Goal: Task Accomplishment & Management: Use online tool/utility

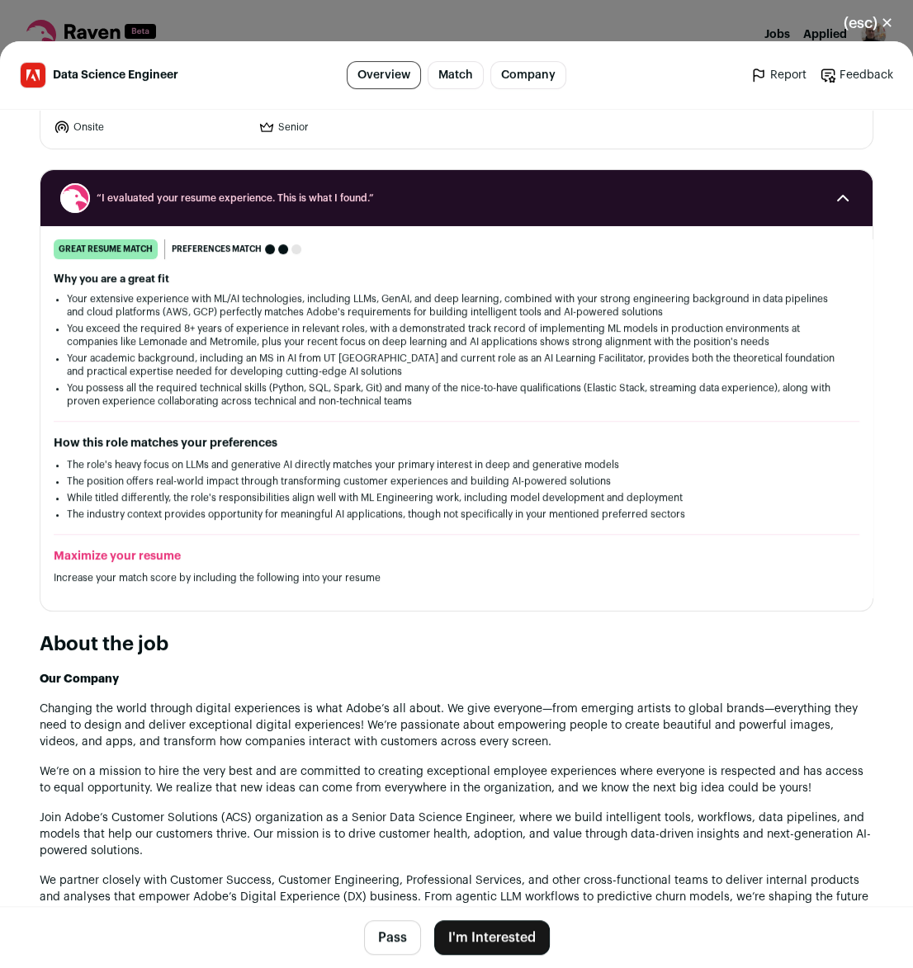
scroll to position [225, 0]
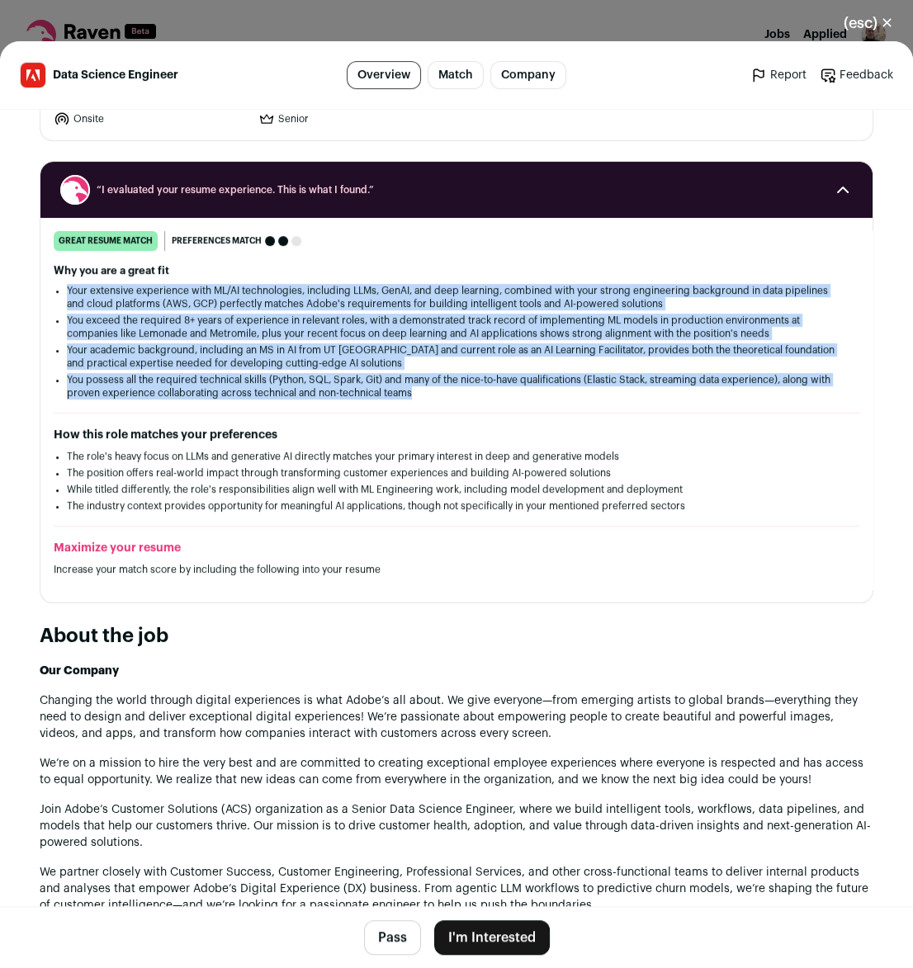
drag, startPoint x: 685, startPoint y: 244, endPoint x: 597, endPoint y: 372, distance: 155.5
click at [597, 372] on div "Why you are a great fit Your extensive experience with ML/AI technologies, incl…" at bounding box center [457, 331] width 806 height 135
click at [597, 373] on li "You possess all the required technical skills (Python, SQL, Spark, Git) and man…" at bounding box center [456, 386] width 779 height 26
drag, startPoint x: 598, startPoint y: 372, endPoint x: 676, endPoint y: 251, distance: 143.8
click at [676, 264] on div "Why you are a great fit Your extensive experience with ML/AI technologies, incl…" at bounding box center [457, 331] width 806 height 135
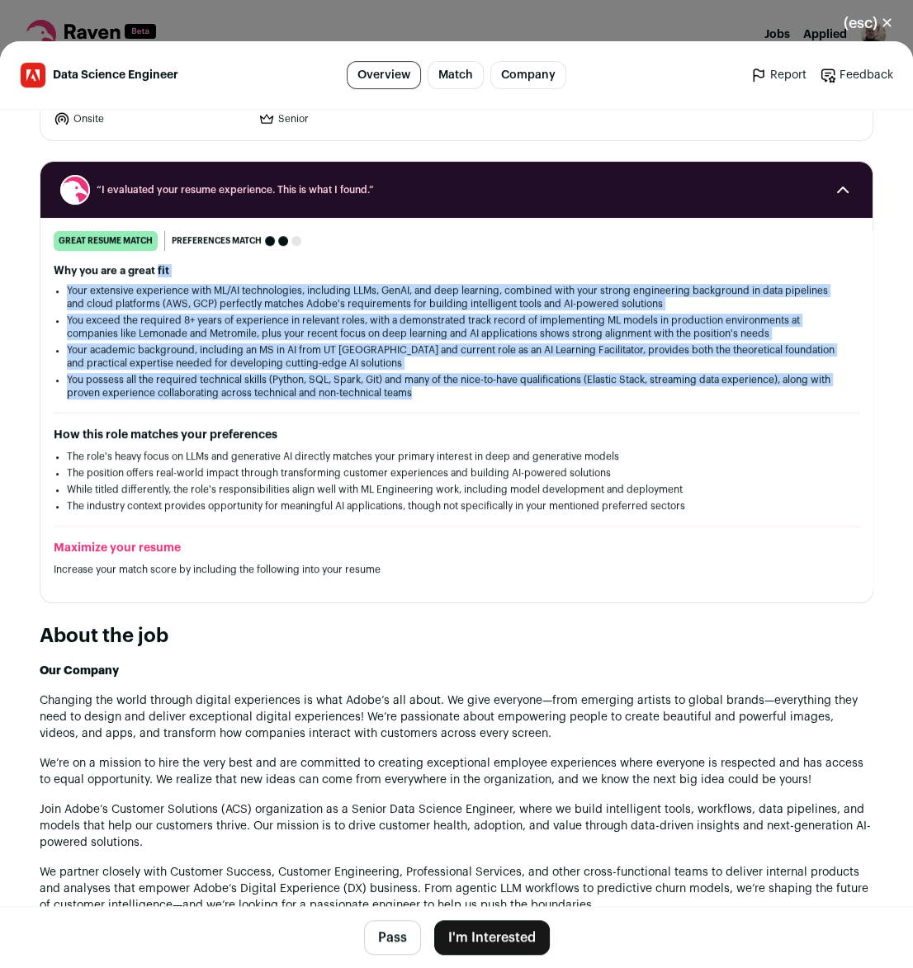
click at [676, 264] on div "Why you are a great fit Your extensive experience with ML/AI technologies, incl…" at bounding box center [457, 331] width 806 height 135
drag, startPoint x: 676, startPoint y: 251, endPoint x: 656, endPoint y: 375, distance: 125.4
click at [656, 375] on div "Why you are a great fit Your extensive experience with ML/AI technologies, incl…" at bounding box center [457, 331] width 806 height 135
click at [656, 375] on li "You possess all the required technical skills (Python, SQL, Spark, Git) and man…" at bounding box center [456, 386] width 779 height 26
drag, startPoint x: 656, startPoint y: 375, endPoint x: 677, endPoint y: 250, distance: 126.4
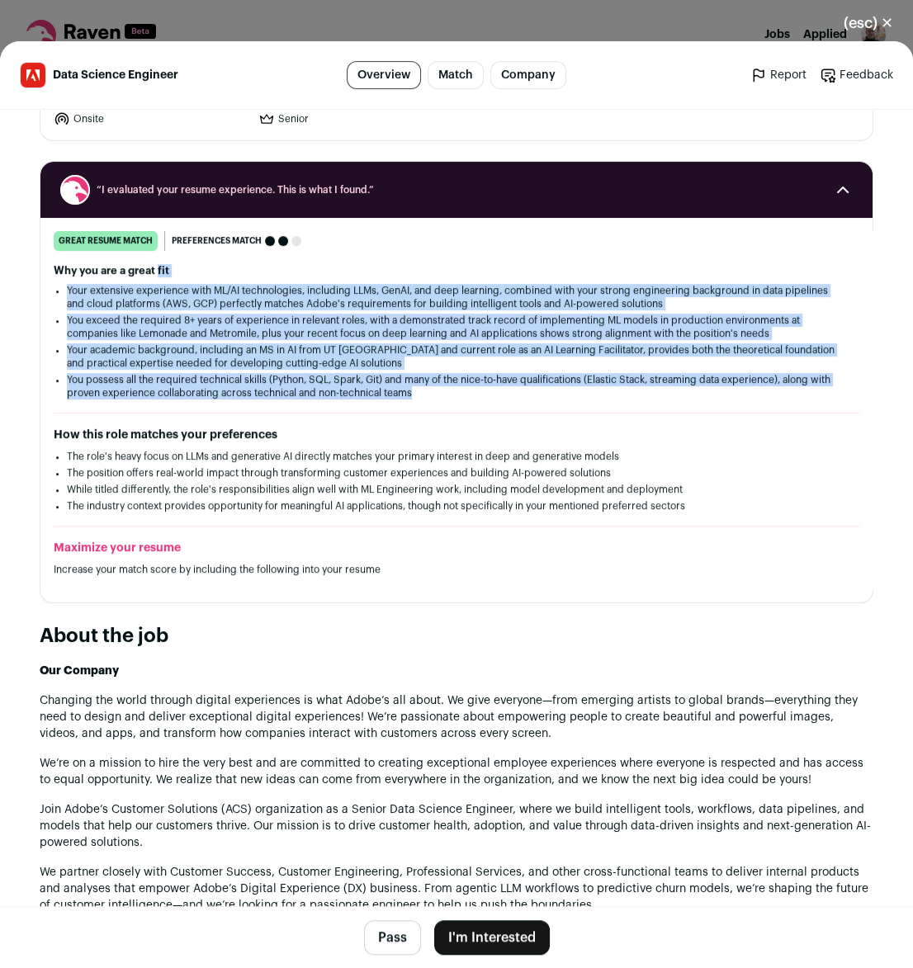
click at [677, 264] on div "Why you are a great fit Your extensive experience with ML/AI technologies, incl…" at bounding box center [457, 331] width 806 height 135
drag, startPoint x: 677, startPoint y: 250, endPoint x: 630, endPoint y: 375, distance: 133.2
click at [630, 375] on div "great resume match You meet the must-have requirements, the nice-to-have requir…" at bounding box center [456, 410] width 832 height 358
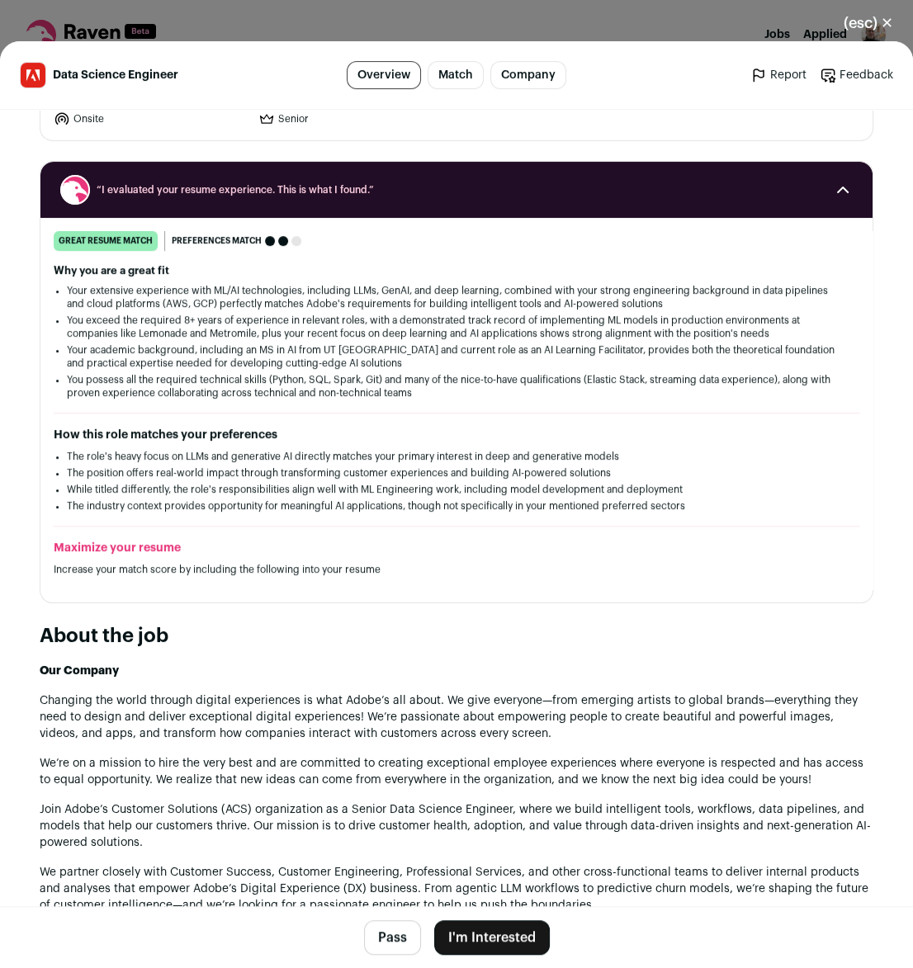
click at [630, 375] on div "great resume match You meet the must-have requirements, the nice-to-have requir…" at bounding box center [456, 410] width 832 height 358
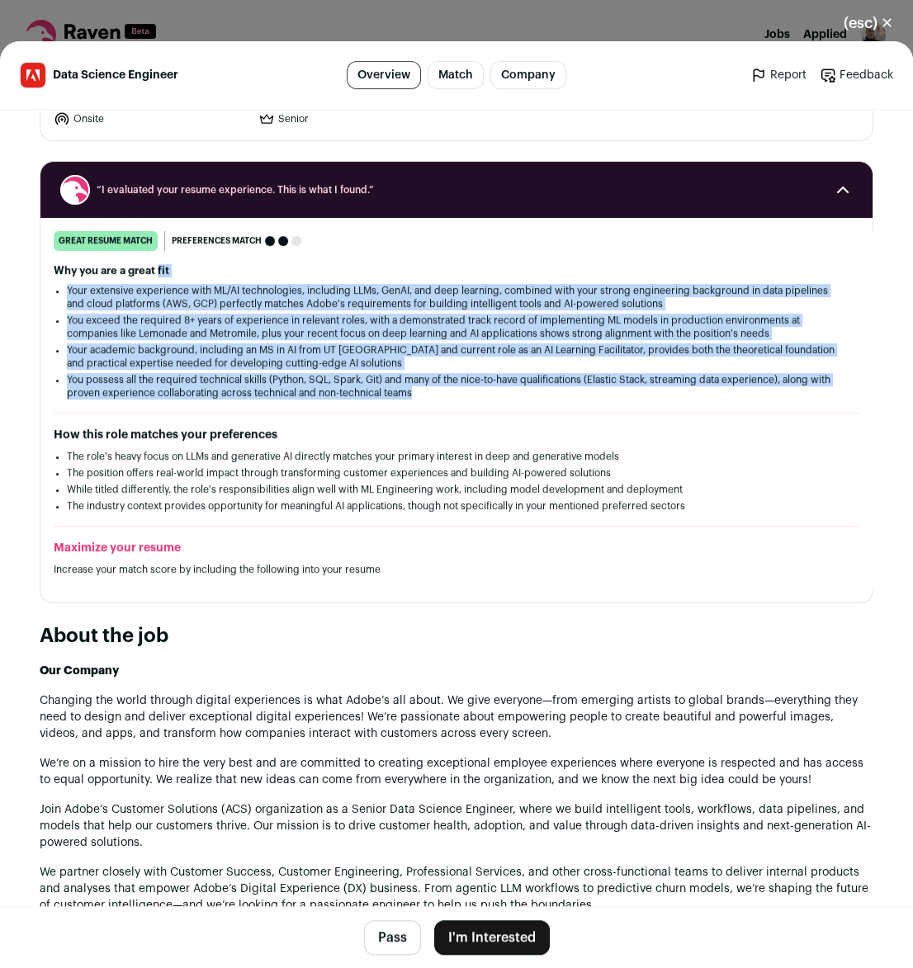
drag, startPoint x: 630, startPoint y: 375, endPoint x: 669, endPoint y: 242, distance: 138.5
click at [669, 242] on div "great resume match You meet the must-have requirements, the nice-to-have requir…" at bounding box center [456, 410] width 832 height 358
click at [669, 264] on h2 "Why you are a great fit" at bounding box center [457, 270] width 806 height 13
drag, startPoint x: 669, startPoint y: 242, endPoint x: 672, endPoint y: 378, distance: 136.3
click at [672, 378] on div "great resume match You meet the must-have requirements, the nice-to-have requir…" at bounding box center [456, 410] width 832 height 358
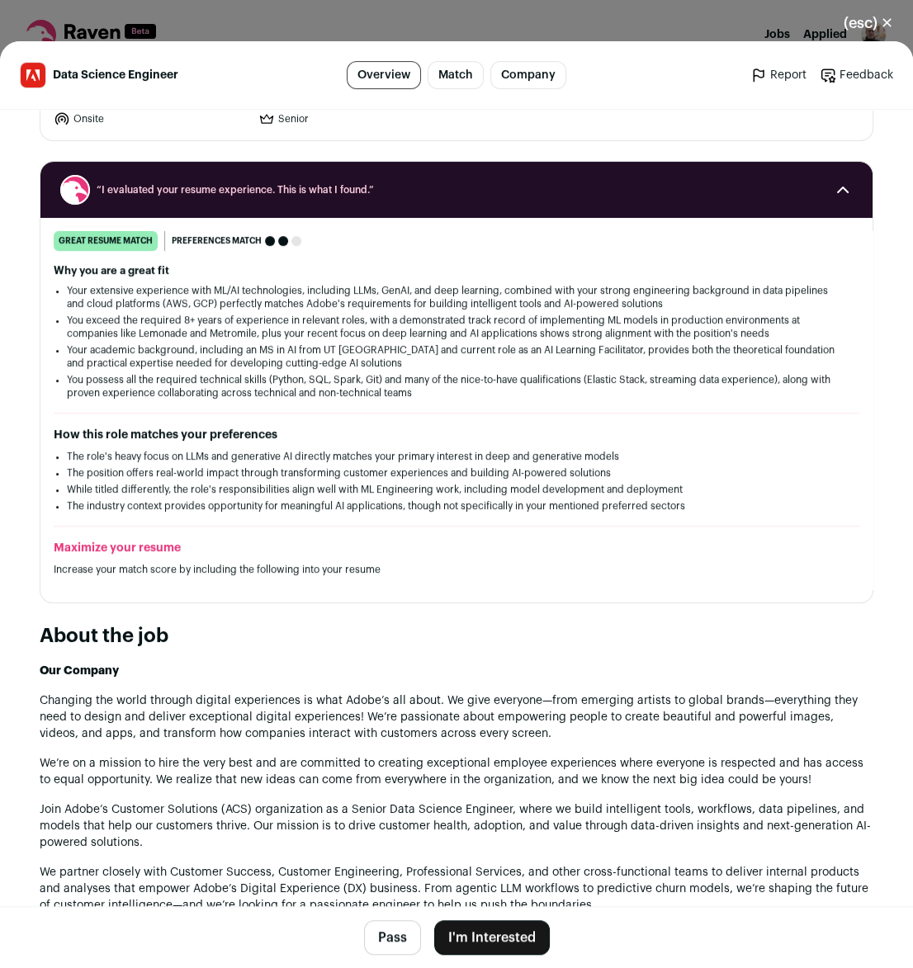
click at [672, 378] on div "great resume match You meet the must-have requirements, the nice-to-have requir…" at bounding box center [456, 410] width 832 height 358
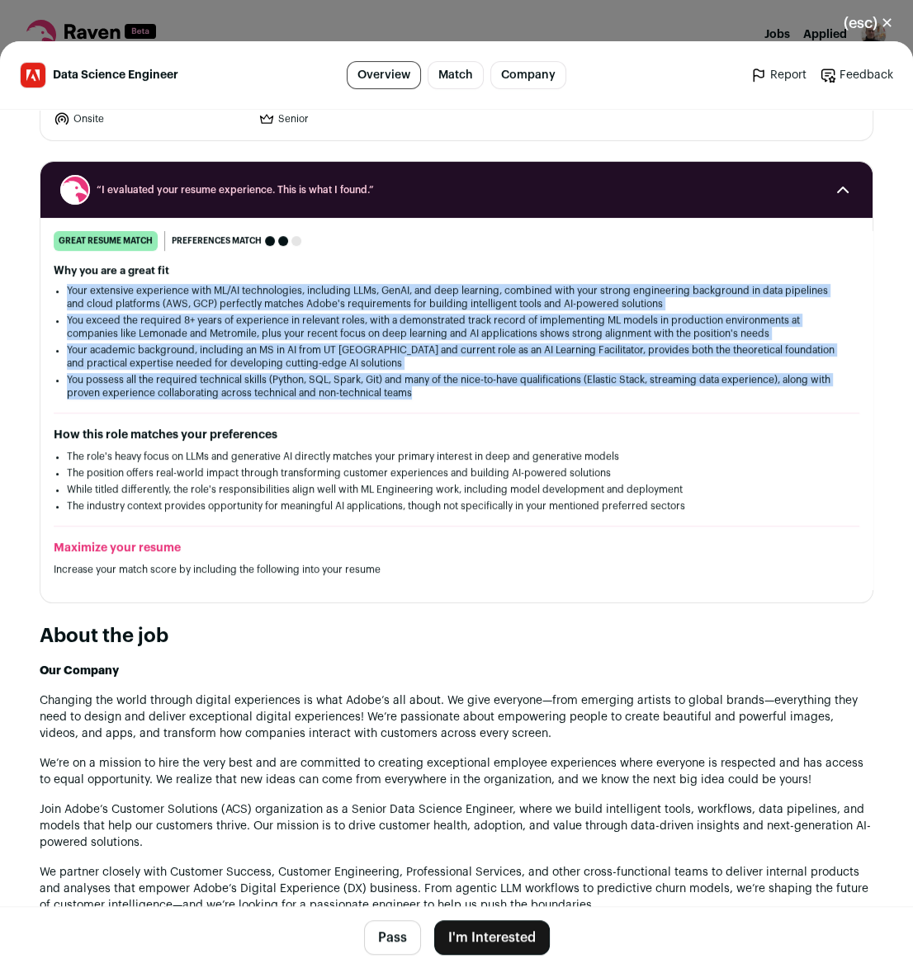
drag, startPoint x: 672, startPoint y: 378, endPoint x: 665, endPoint y: 254, distance: 124.0
click at [665, 254] on div "great resume match You meet the must-have requirements, the nice-to-have requir…" at bounding box center [456, 410] width 832 height 358
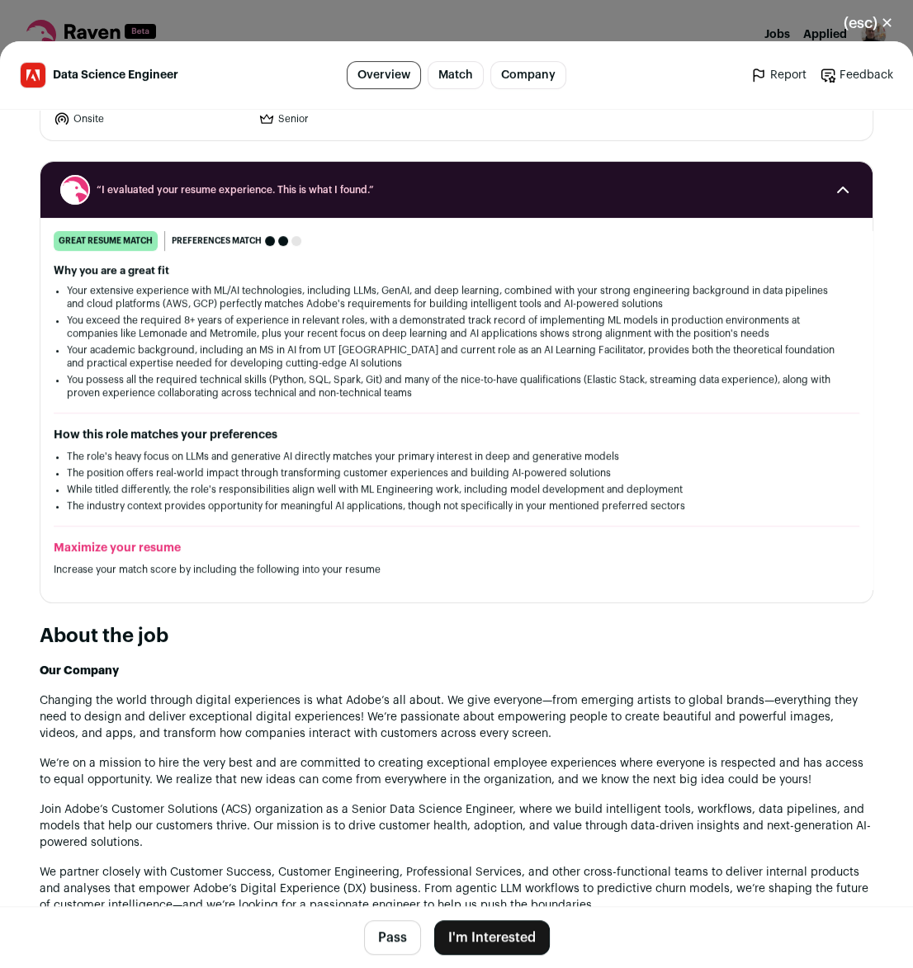
click at [665, 264] on div "Why you are a great fit Your extensive experience with ML/AI technologies, incl…" at bounding box center [457, 331] width 806 height 135
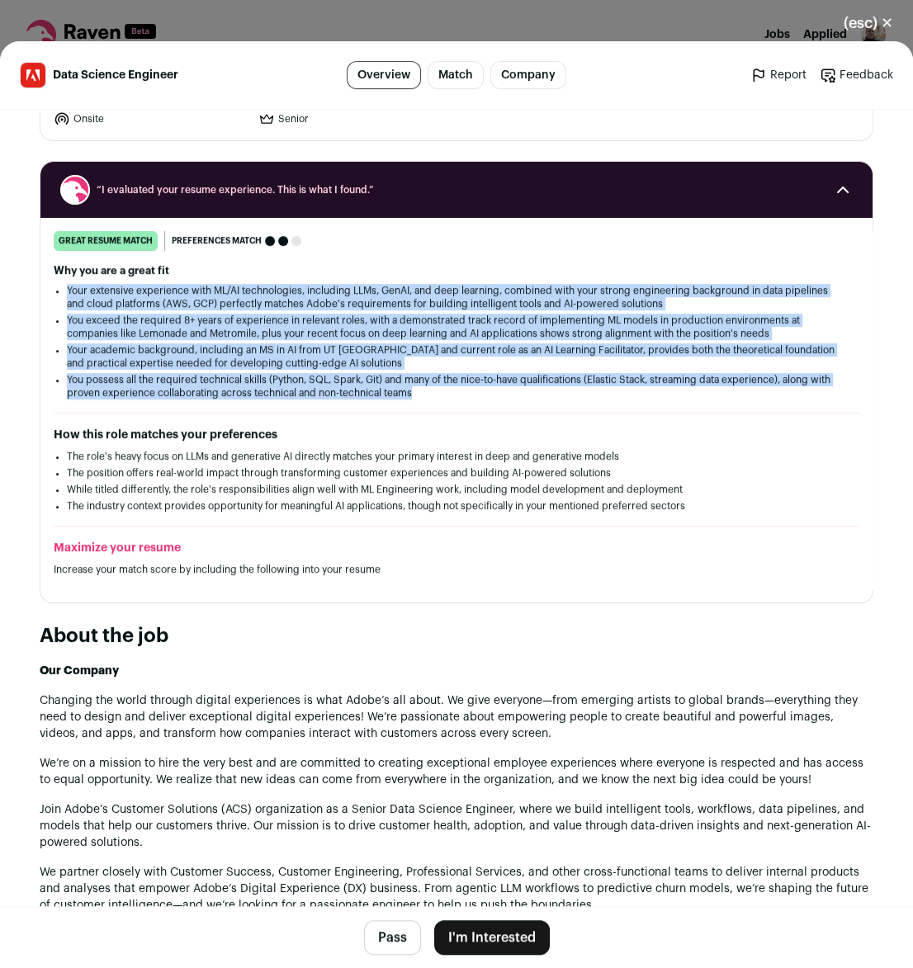
drag, startPoint x: 665, startPoint y: 254, endPoint x: 632, endPoint y: 389, distance: 138.8
click at [632, 389] on div "great resume match You meet the must-have requirements, the nice-to-have requir…" at bounding box center [456, 410] width 832 height 358
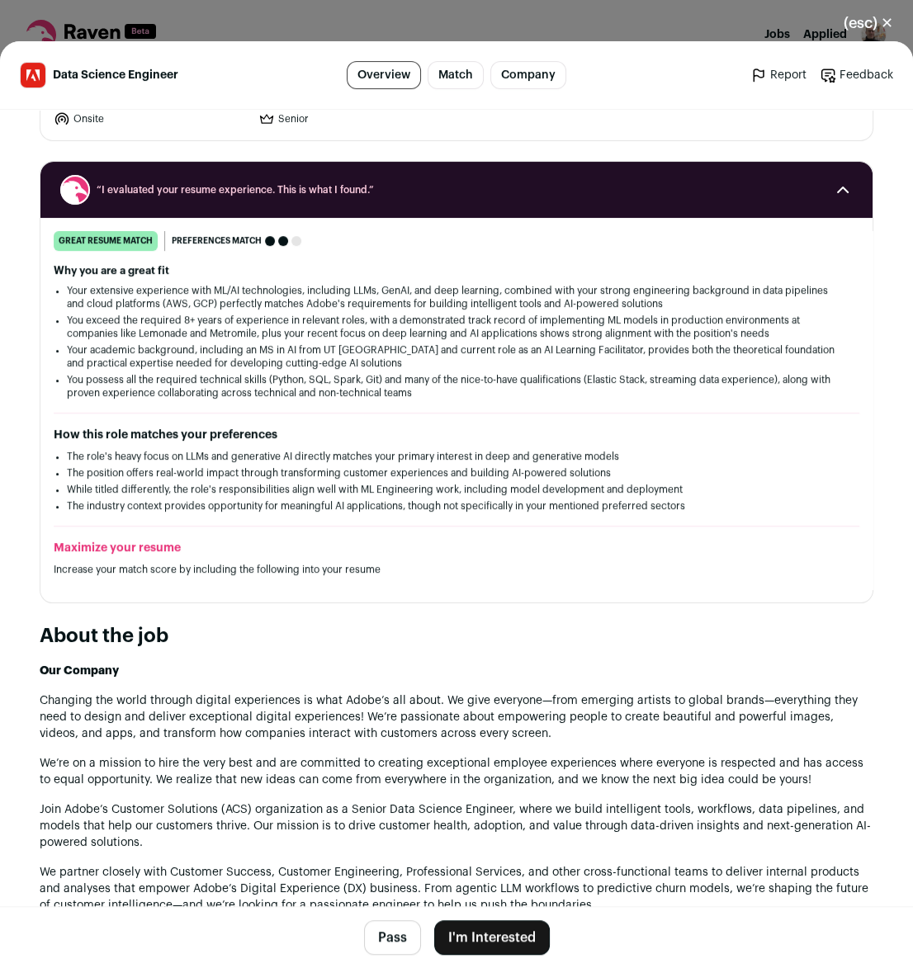
click at [632, 389] on div "great resume match You meet the must-have requirements, the nice-to-have requir…" at bounding box center [456, 410] width 832 height 358
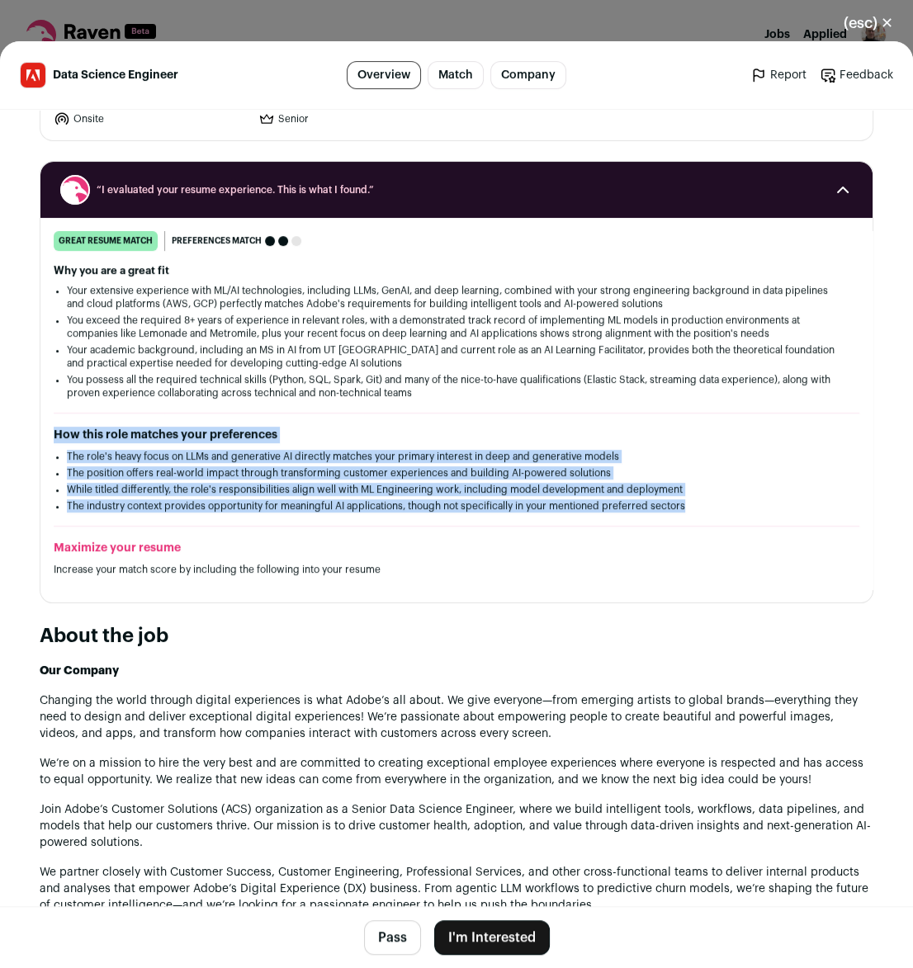
drag, startPoint x: 633, startPoint y: 390, endPoint x: 743, endPoint y: 486, distance: 146.2
click at [743, 486] on div "great resume match You meet the must-have requirements, the nice-to-have requir…" at bounding box center [456, 410] width 832 height 358
click at [743, 499] on li "The industry context provides opportunity for meaningful AI applications, thoug…" at bounding box center [456, 505] width 779 height 13
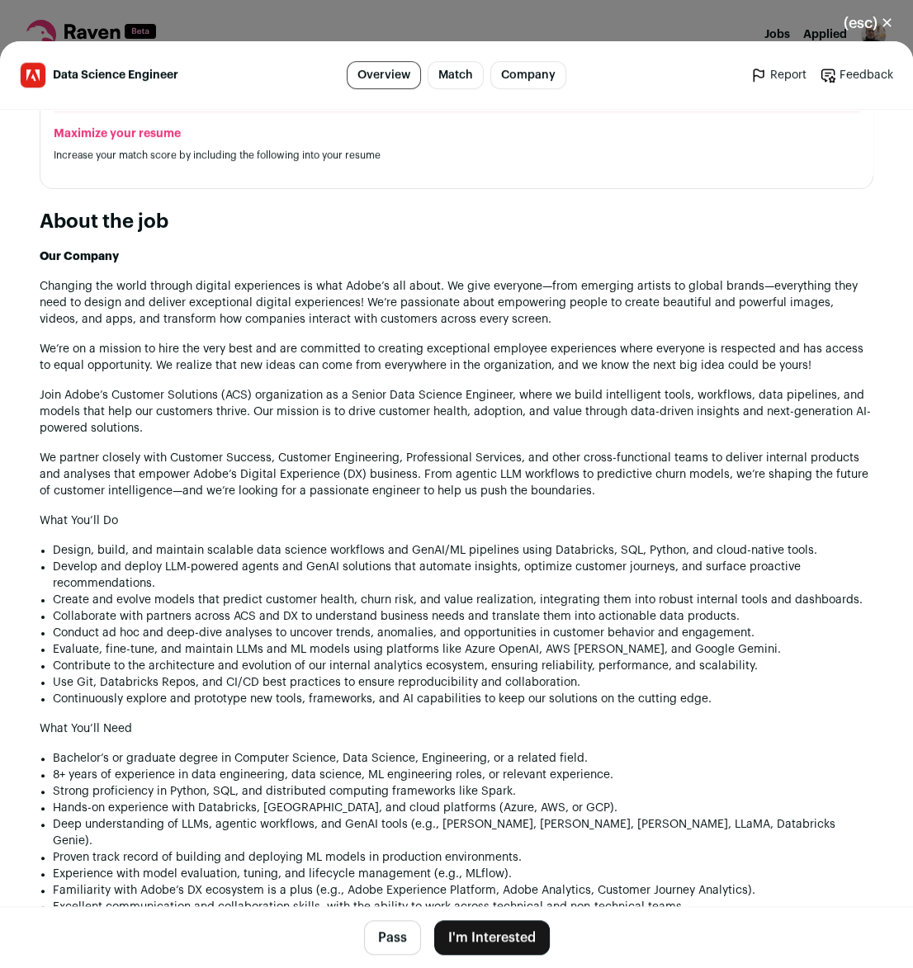
scroll to position [656, 0]
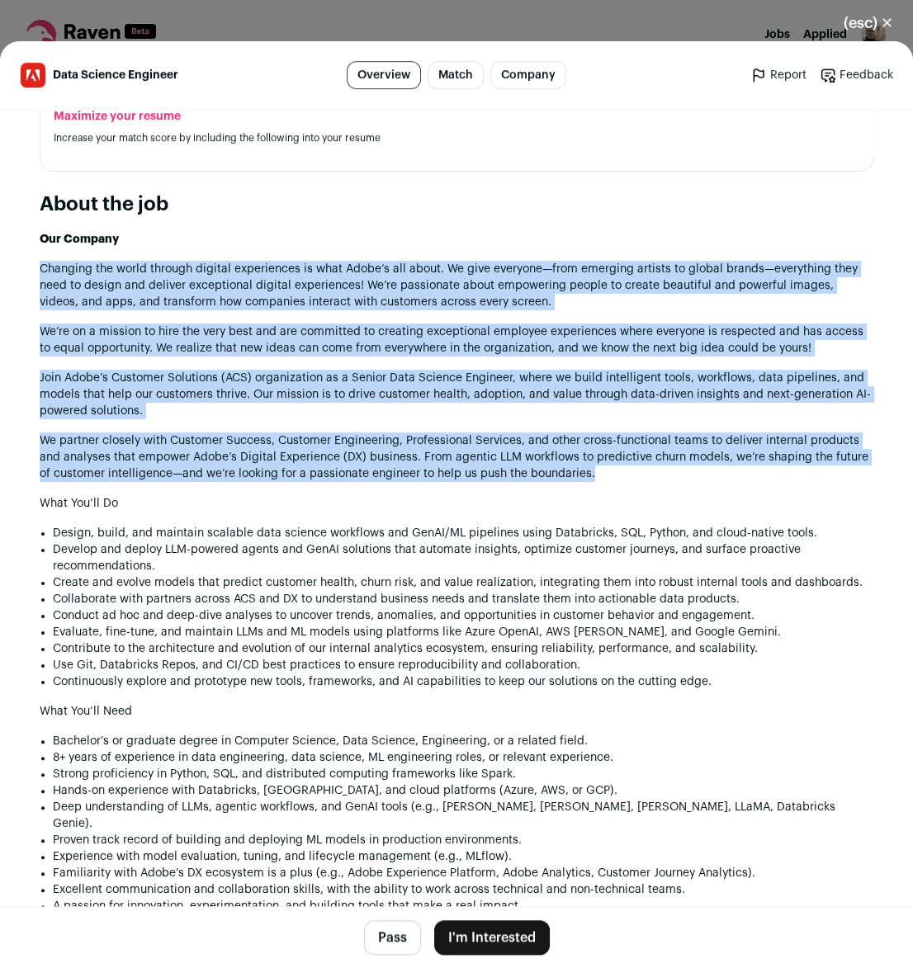
drag, startPoint x: 650, startPoint y: 220, endPoint x: 697, endPoint y: 461, distance: 245.6
click at [697, 461] on div "Our Company Changing the world through digital experiences is what Adobe’s all …" at bounding box center [457, 957] width 834 height 1453
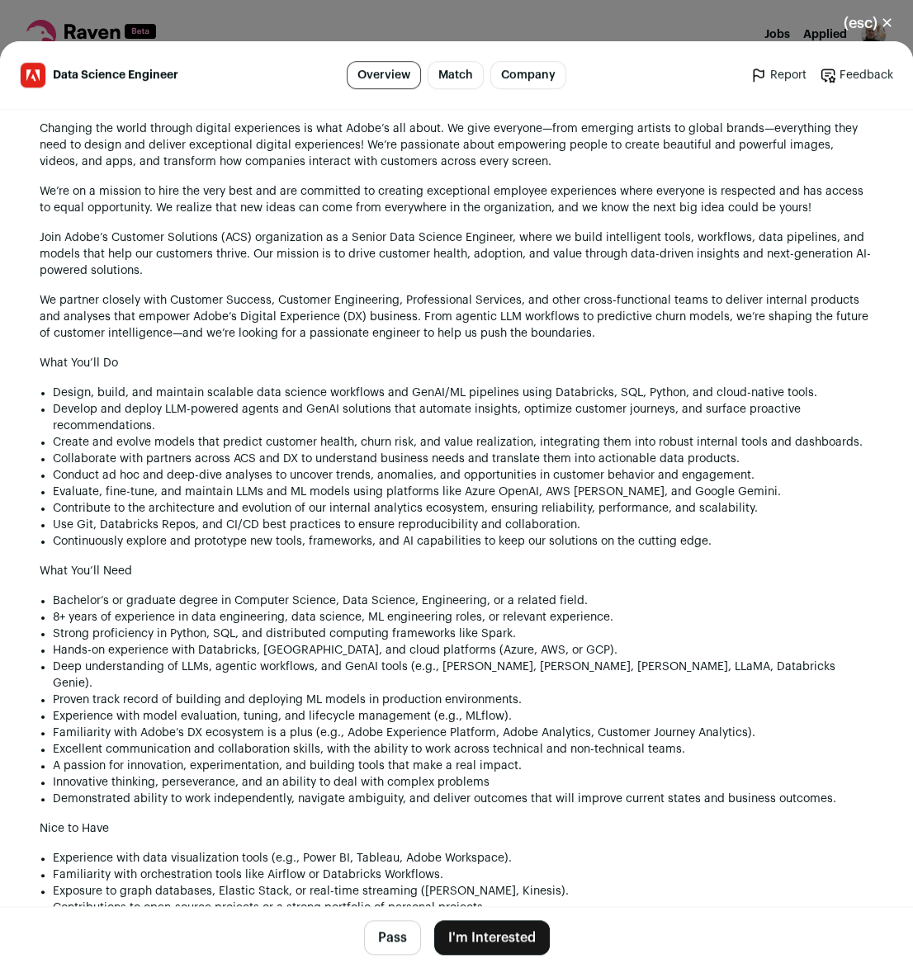
scroll to position [867, 0]
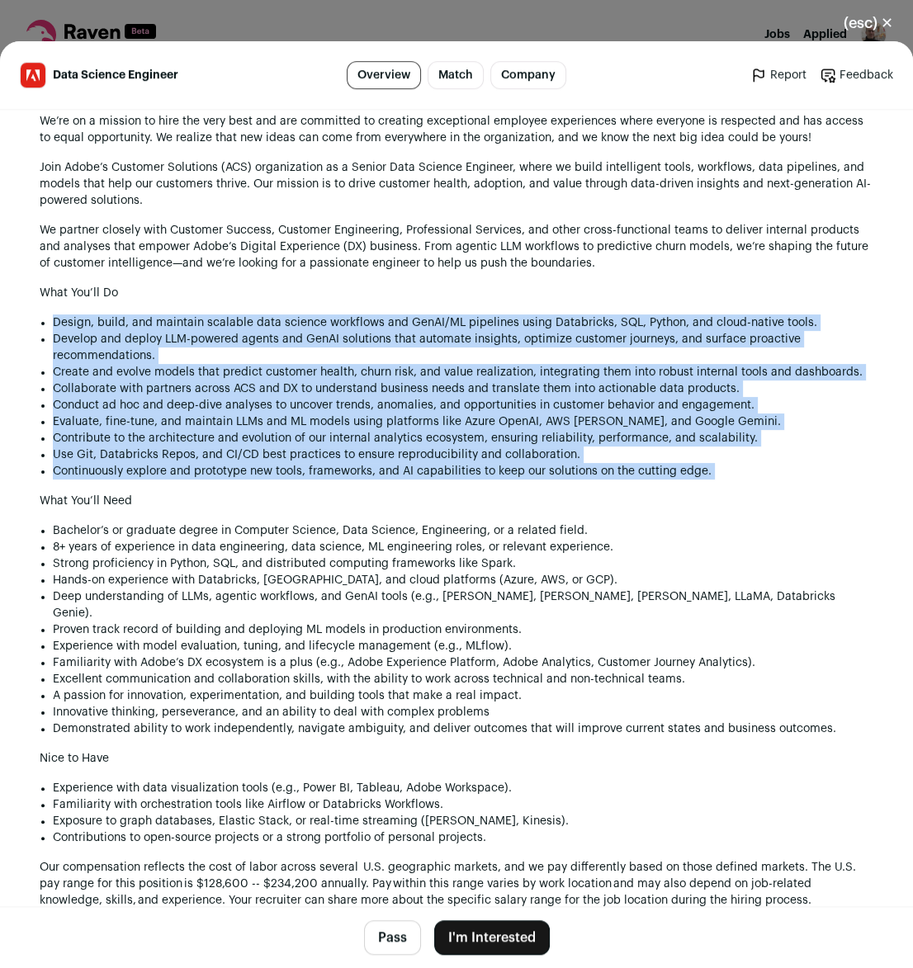
drag, startPoint x: 212, startPoint y: 275, endPoint x: 778, endPoint y: 471, distance: 598.7
click at [778, 471] on div "Our Company Changing the world through digital experiences is what Adobe’s all …" at bounding box center [457, 747] width 834 height 1453
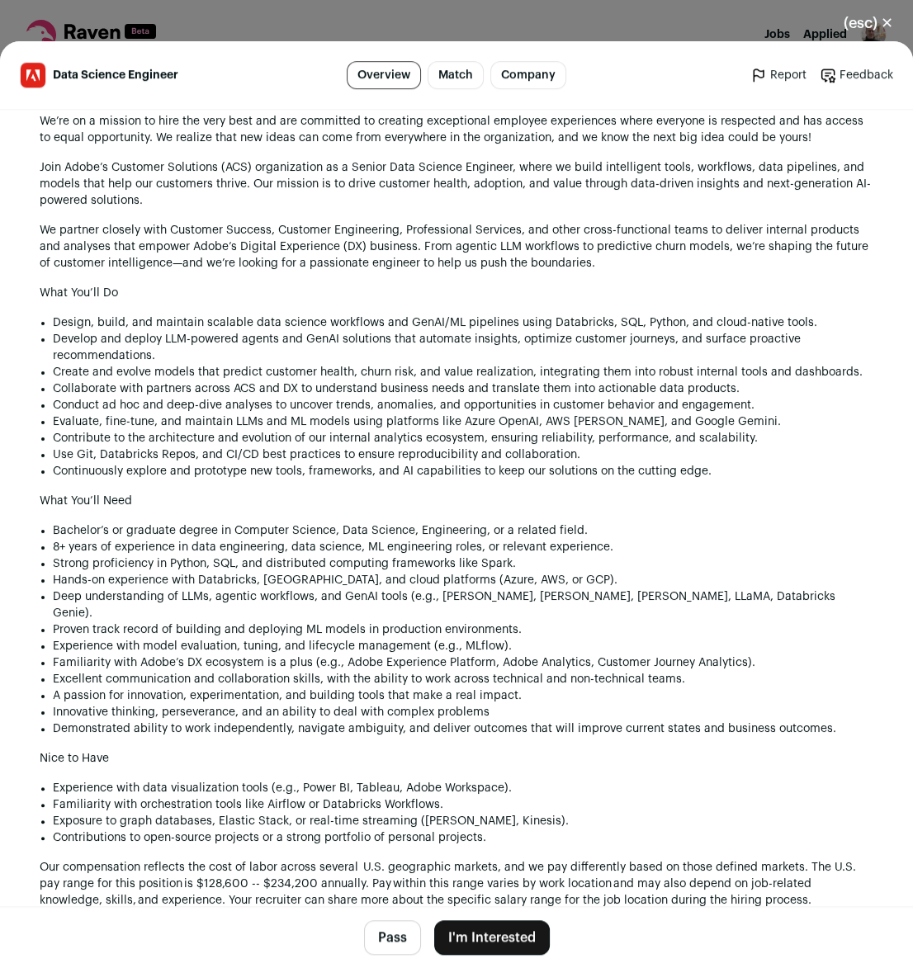
click at [777, 471] on div "Our Company Changing the world through digital experiences is what Adobe’s all …" at bounding box center [457, 747] width 834 height 1453
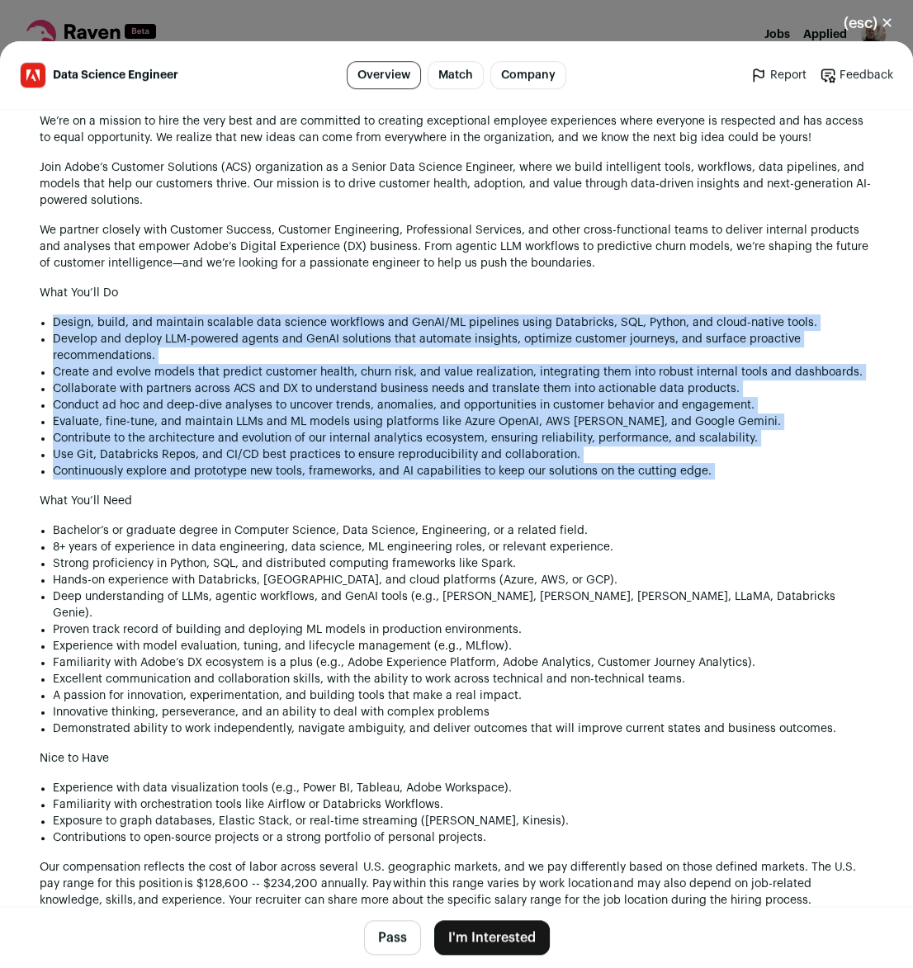
drag, startPoint x: 748, startPoint y: 443, endPoint x: 749, endPoint y: 277, distance: 165.9
click at [749, 277] on div "Our Company Changing the world through digital experiences is what Adobe’s all …" at bounding box center [457, 747] width 834 height 1453
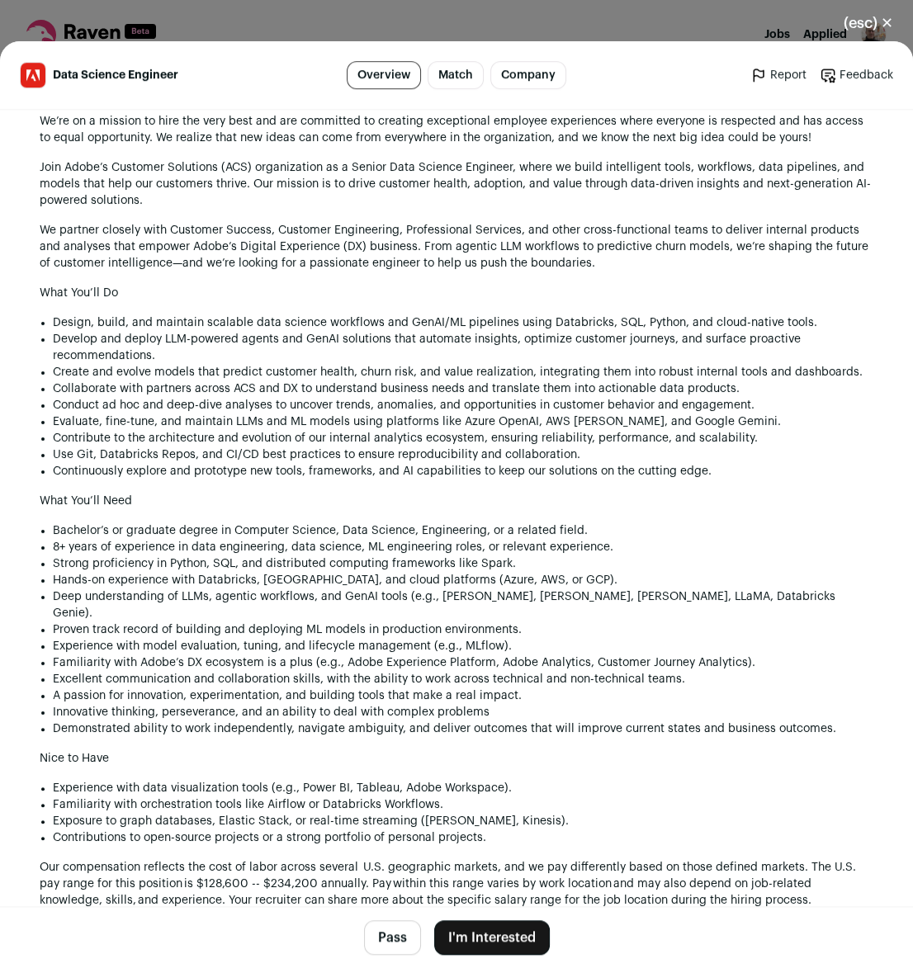
click at [749, 285] on h1 "What You’ll Do" at bounding box center [457, 293] width 834 height 17
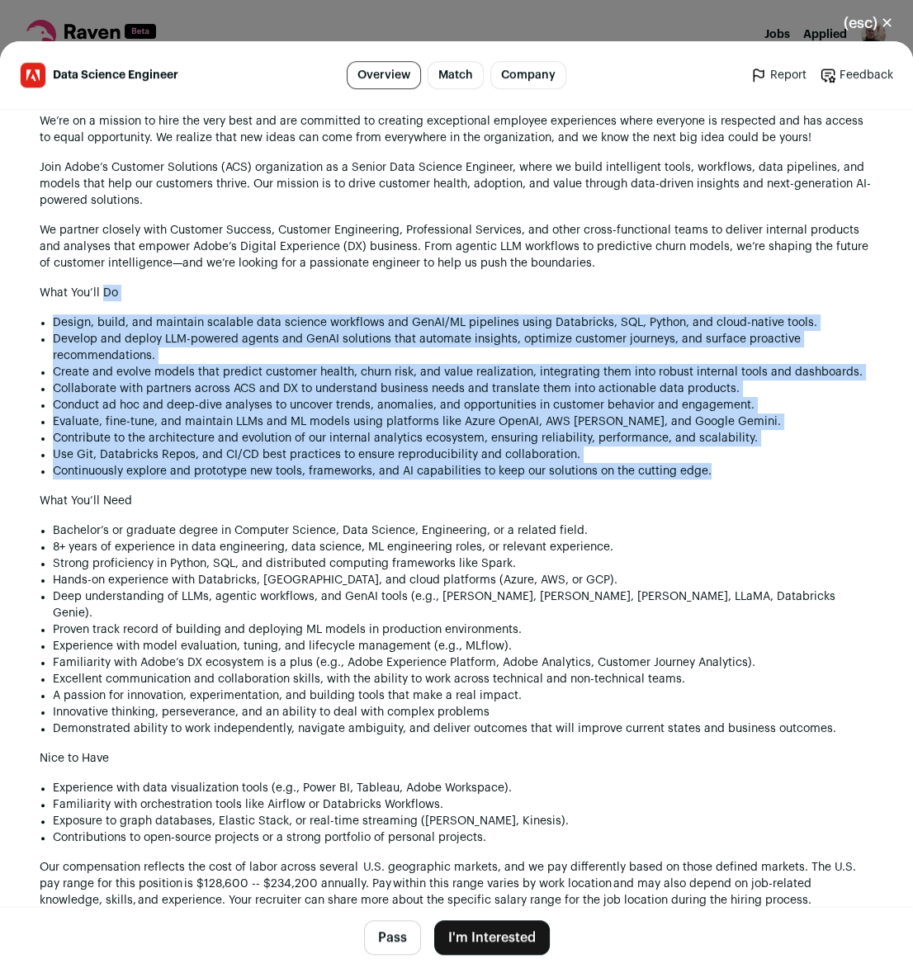
drag, startPoint x: 750, startPoint y: 278, endPoint x: 772, endPoint y: 459, distance: 182.2
click at [772, 459] on div "Our Company Changing the world through digital experiences is what Adobe’s all …" at bounding box center [457, 747] width 834 height 1453
click at [772, 463] on li "Continuously explore and prototype new tools, frameworks, and AI capabilities t…" at bounding box center [463, 471] width 821 height 17
drag, startPoint x: 772, startPoint y: 458, endPoint x: 748, endPoint y: 285, distance: 175.0
click at [748, 285] on div "Our Company Changing the world through digital experiences is what Adobe’s all …" at bounding box center [457, 747] width 834 height 1453
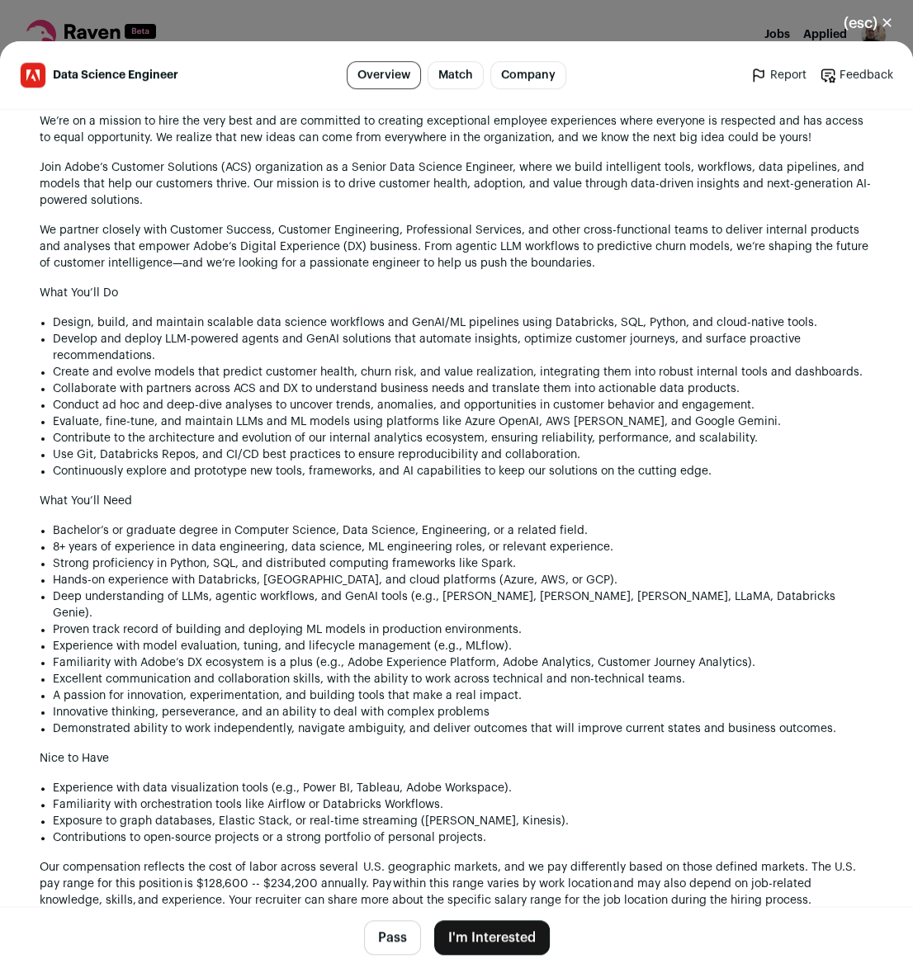
click at [748, 285] on div "Our Company Changing the world through digital experiences is what Adobe’s all …" at bounding box center [457, 747] width 834 height 1453
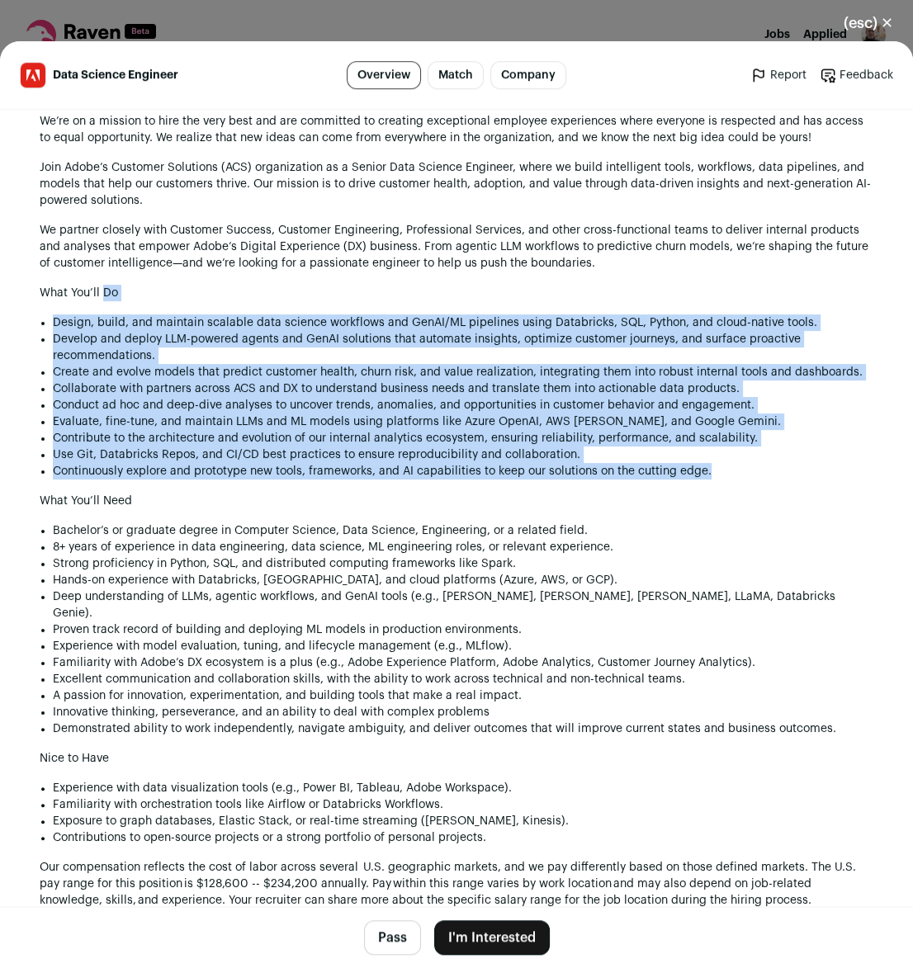
drag, startPoint x: 748, startPoint y: 285, endPoint x: 753, endPoint y: 457, distance: 172.6
click at [753, 457] on div "Our Company Changing the world through digital experiences is what Adobe’s all …" at bounding box center [457, 747] width 834 height 1453
click at [753, 463] on li "Continuously explore and prototype new tools, frameworks, and AI capabilities t…" at bounding box center [463, 471] width 821 height 17
drag, startPoint x: 753, startPoint y: 457, endPoint x: 768, endPoint y: 283, distance: 174.0
click at [768, 283] on div "Our Company Changing the world through digital experiences is what Adobe’s all …" at bounding box center [457, 747] width 834 height 1453
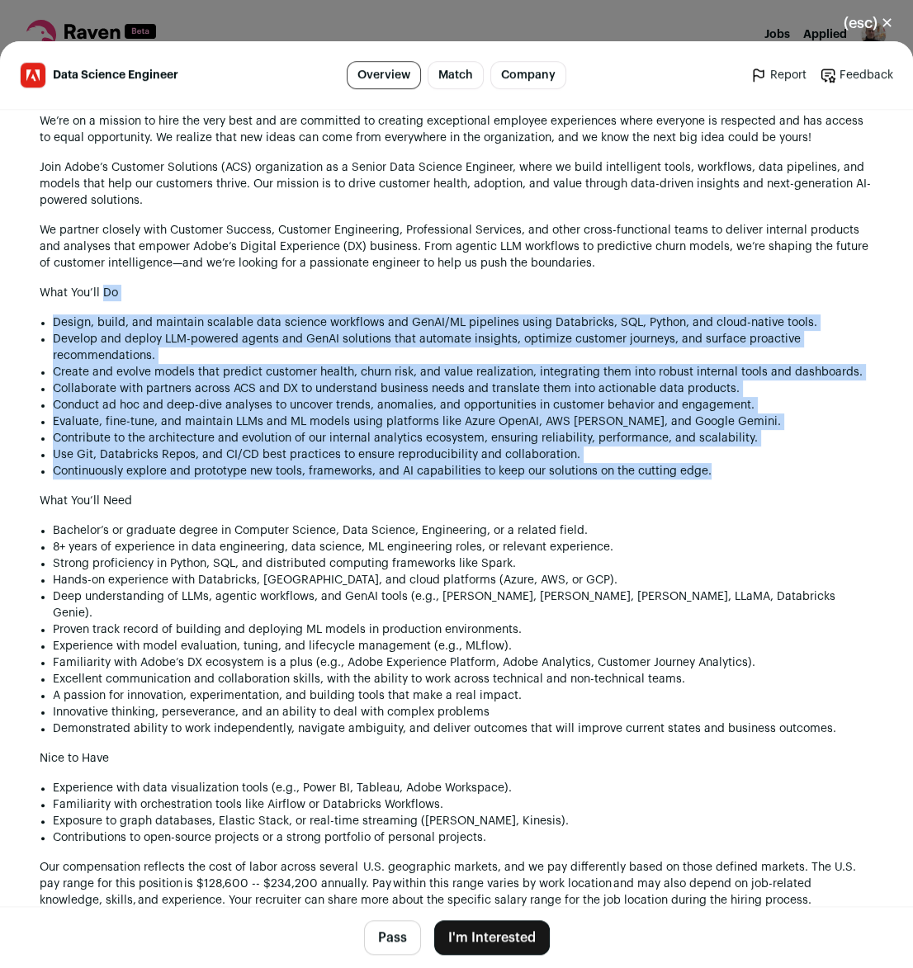
click at [768, 283] on div "Our Company Changing the world through digital experiences is what Adobe’s all …" at bounding box center [457, 747] width 834 height 1453
drag, startPoint x: 768, startPoint y: 283, endPoint x: 733, endPoint y: 461, distance: 181.7
click at [733, 461] on div "Our Company Changing the world through digital experiences is what Adobe’s all …" at bounding box center [457, 747] width 834 height 1453
click at [733, 463] on li "Continuously explore and prototype new tools, frameworks, and AI capabilities t…" at bounding box center [463, 471] width 821 height 17
drag, startPoint x: 693, startPoint y: 281, endPoint x: 750, endPoint y: 458, distance: 186.2
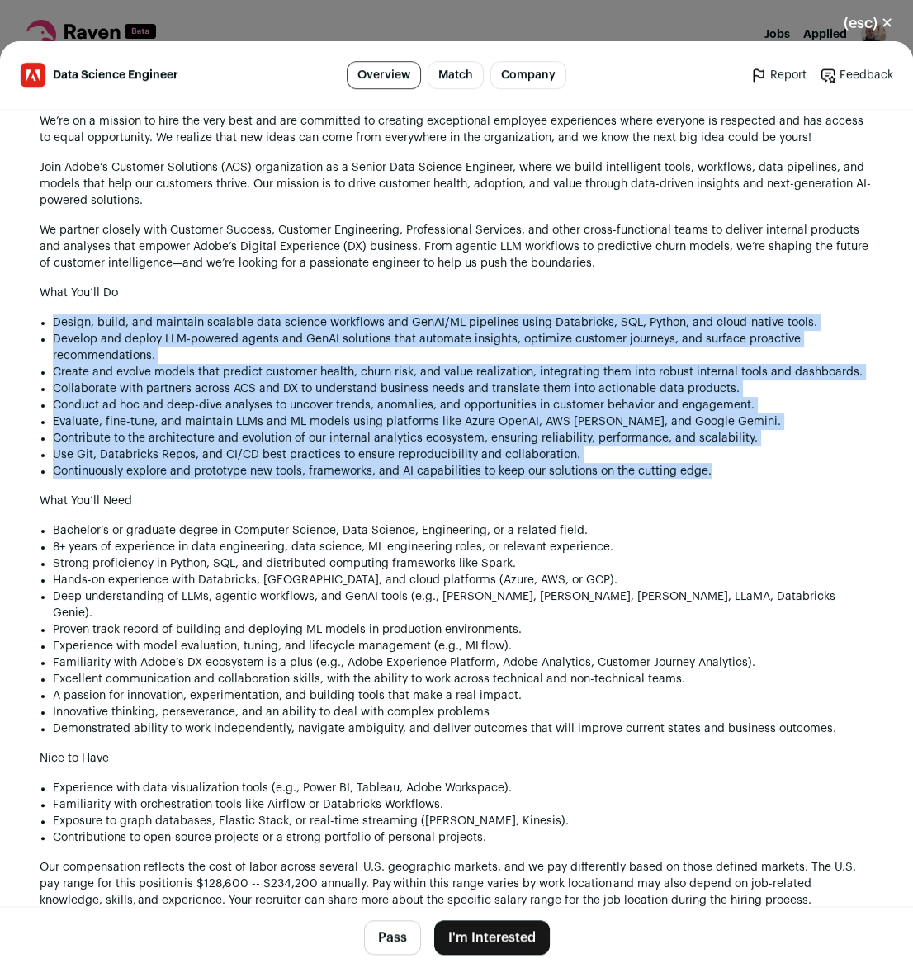
click at [750, 458] on div "Our Company Changing the world through digital experiences is what Adobe’s all …" at bounding box center [457, 747] width 834 height 1453
click at [750, 463] on li "Continuously explore and prototype new tools, frameworks, and AI capabilities t…" at bounding box center [463, 471] width 821 height 17
drag, startPoint x: 750, startPoint y: 458, endPoint x: 712, endPoint y: 272, distance: 189.4
click at [712, 272] on div "Our Company Changing the world through digital experiences is what Adobe’s all …" at bounding box center [457, 747] width 834 height 1453
click at [712, 285] on h1 "What You’ll Do" at bounding box center [457, 293] width 834 height 17
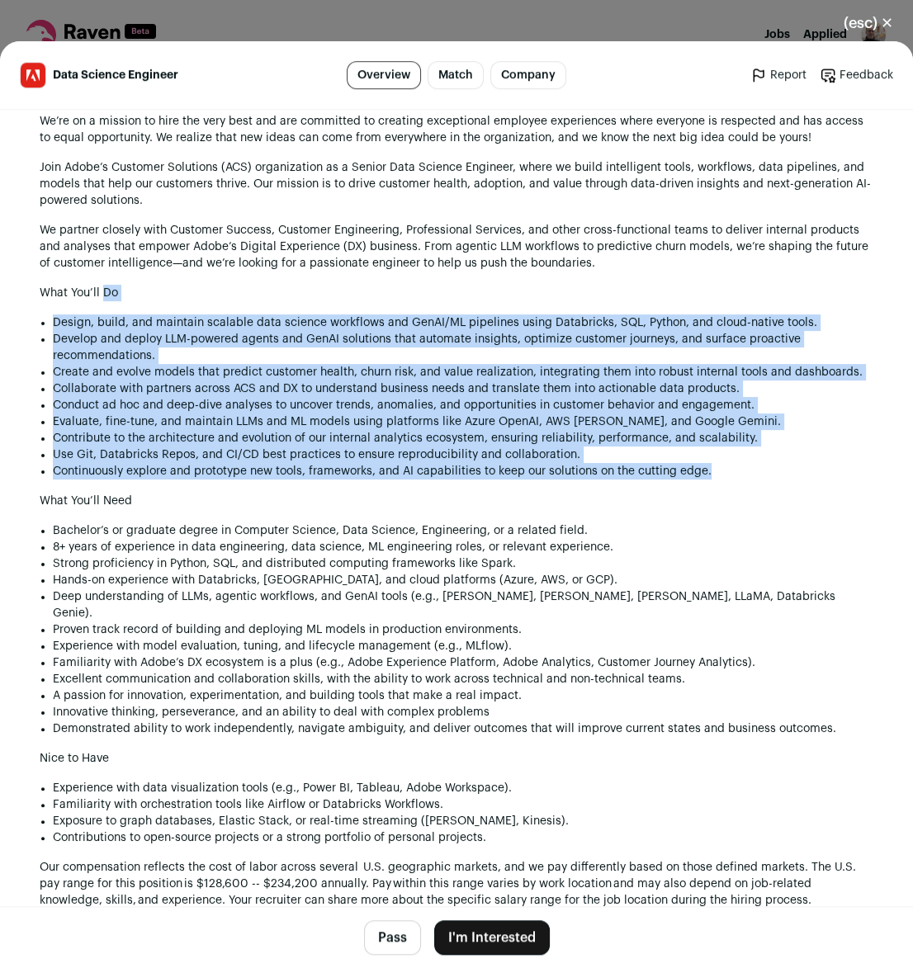
drag, startPoint x: 712, startPoint y: 272, endPoint x: 754, endPoint y: 457, distance: 188.7
click at [754, 457] on div "Our Company Changing the world through digital experiences is what Adobe’s all …" at bounding box center [457, 747] width 834 height 1453
click at [754, 463] on li "Continuously explore and prototype new tools, frameworks, and AI capabilities t…" at bounding box center [463, 471] width 821 height 17
drag, startPoint x: 754, startPoint y: 457, endPoint x: 731, endPoint y: 253, distance: 204.3
click at [731, 253] on div "Our Company Changing the world through digital experiences is what Adobe’s all …" at bounding box center [457, 747] width 834 height 1453
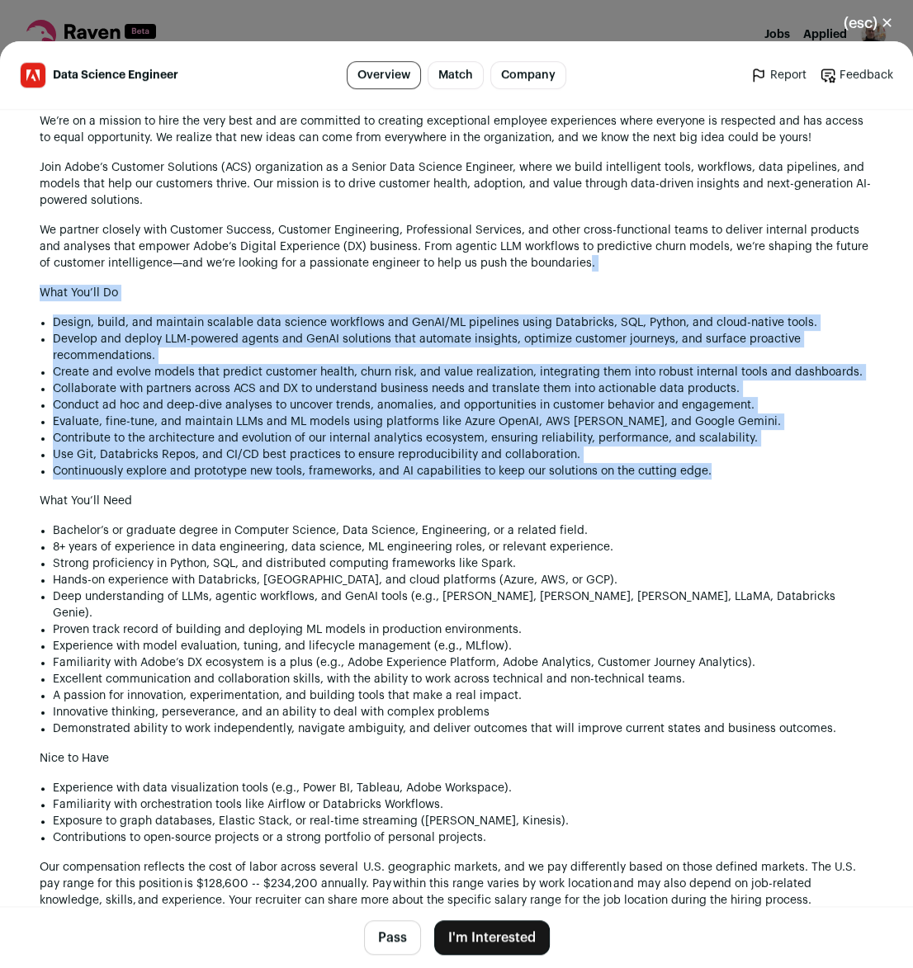
click at [731, 253] on div "Our Company Changing the world through digital experiences is what Adobe’s all …" at bounding box center [457, 747] width 834 height 1453
drag, startPoint x: 739, startPoint y: 263, endPoint x: 761, endPoint y: 485, distance: 224.0
click at [761, 485] on div "Our Company Changing the world through digital experiences is what Adobe’s all …" at bounding box center [457, 747] width 834 height 1453
click at [761, 493] on h1 "What You’ll Need" at bounding box center [457, 501] width 834 height 17
drag, startPoint x: 742, startPoint y: 272, endPoint x: 750, endPoint y: 453, distance: 181.0
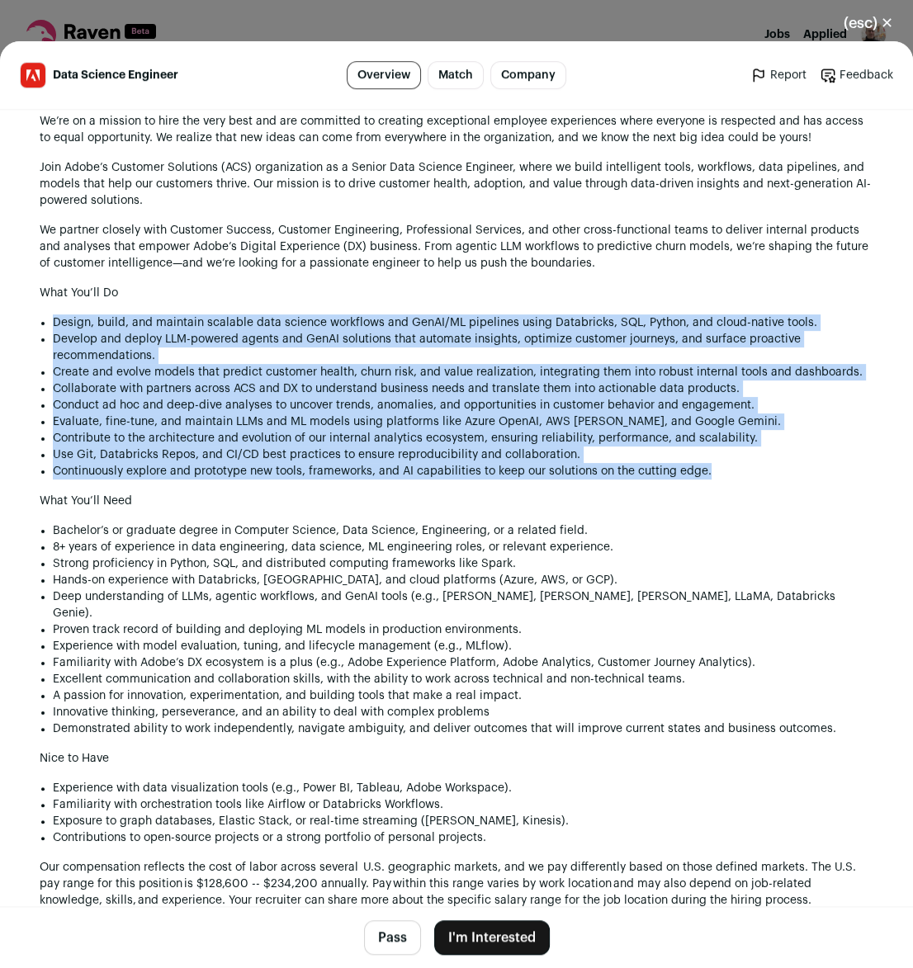
click at [750, 453] on div "Our Company Changing the world through digital experiences is what Adobe’s all …" at bounding box center [457, 747] width 834 height 1453
click at [750, 463] on li "Continuously explore and prototype new tools, frameworks, and AI capabilities t…" at bounding box center [463, 471] width 821 height 17
drag, startPoint x: 750, startPoint y: 453, endPoint x: 714, endPoint y: 269, distance: 187.7
click at [714, 269] on div "Our Company Changing the world through digital experiences is what Adobe’s all …" at bounding box center [457, 747] width 834 height 1453
click at [714, 285] on h1 "What You’ll Do" at bounding box center [457, 293] width 834 height 17
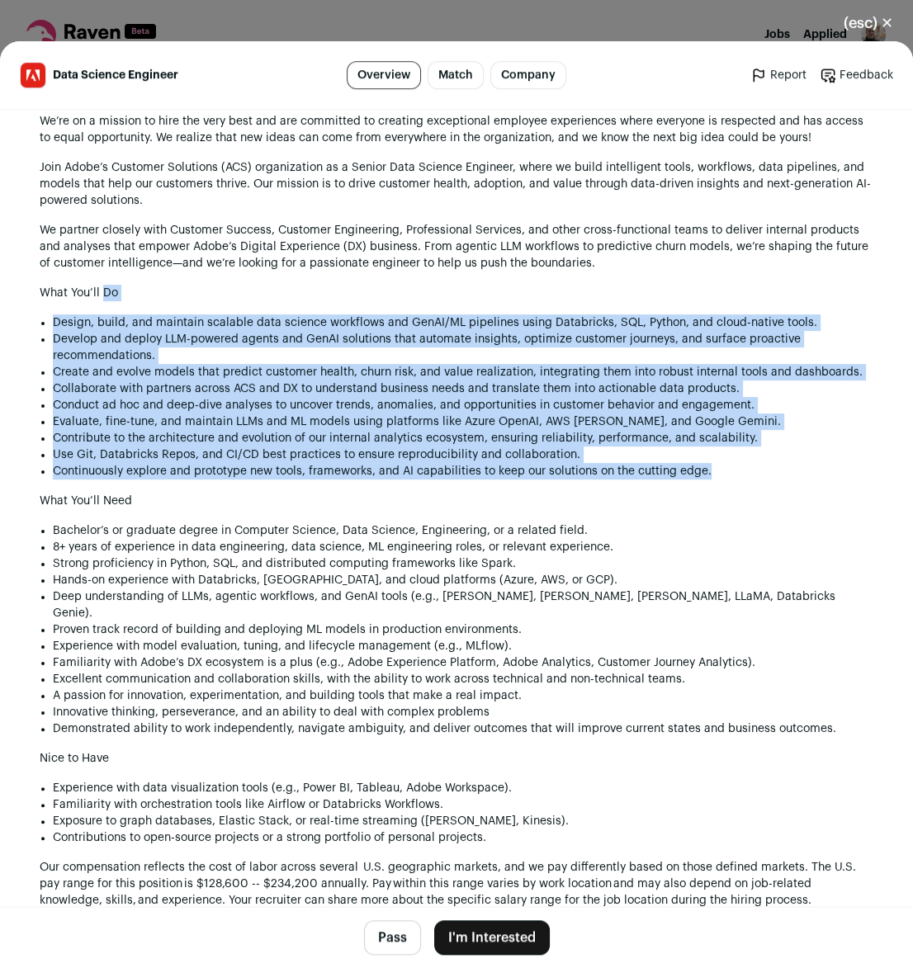
drag, startPoint x: 714, startPoint y: 269, endPoint x: 725, endPoint y: 466, distance: 196.8
click at [725, 466] on div "Our Company Changing the world through digital experiences is what Adobe’s all …" at bounding box center [457, 747] width 834 height 1453
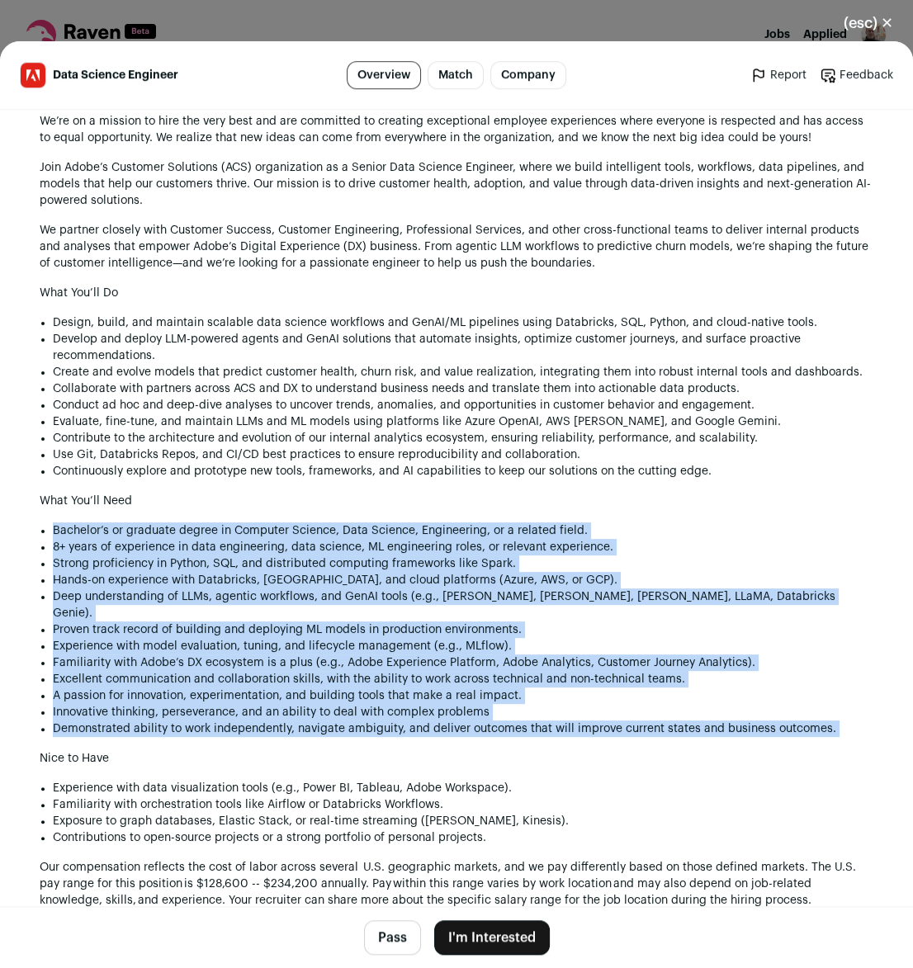
drag, startPoint x: 685, startPoint y: 480, endPoint x: 648, endPoint y: 724, distance: 247.2
click at [648, 724] on div "Our Company Changing the world through digital experiences is what Adobe’s all …" at bounding box center [457, 747] width 834 height 1453
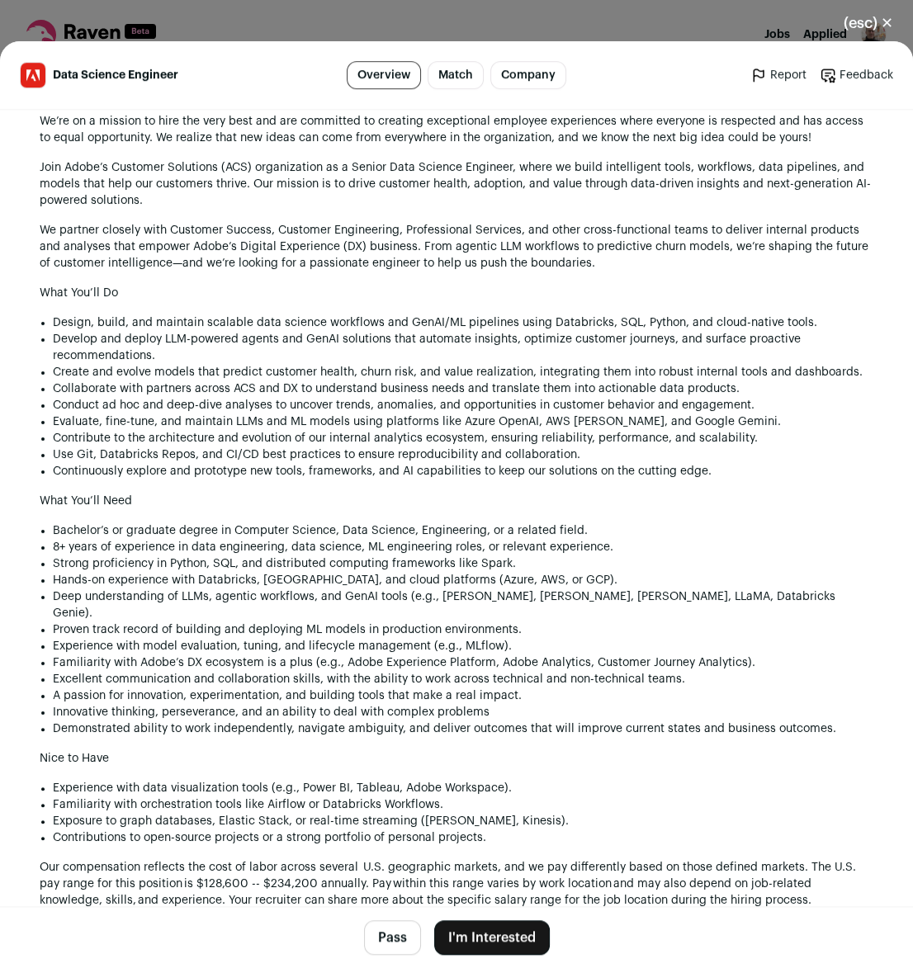
click at [648, 724] on div "Our Company Changing the world through digital experiences is what Adobe’s all …" at bounding box center [457, 747] width 834 height 1453
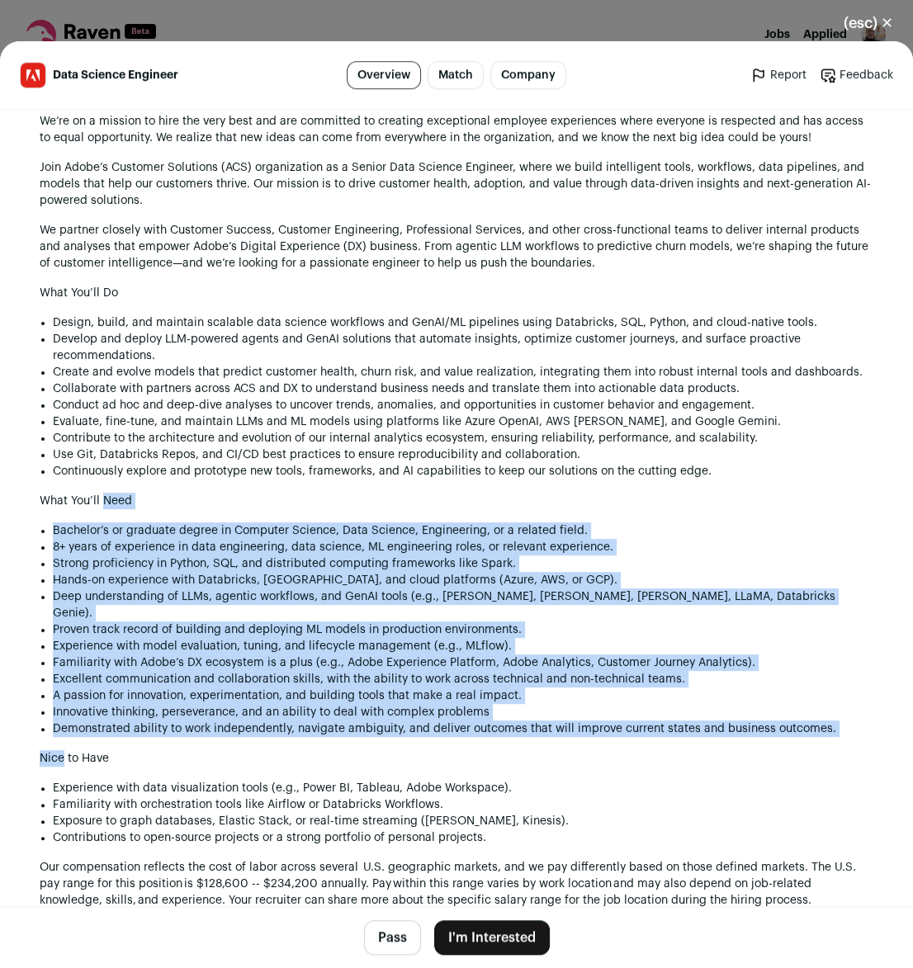
drag, startPoint x: 648, startPoint y: 724, endPoint x: 663, endPoint y: 499, distance: 225.9
click at [663, 499] on div "Our Company Changing the world through digital experiences is what Adobe’s all …" at bounding box center [457, 747] width 834 height 1453
drag, startPoint x: 663, startPoint y: 499, endPoint x: 675, endPoint y: 714, distance: 215.8
click at [675, 714] on div "Our Company Changing the world through digital experiences is what Adobe’s all …" at bounding box center [457, 747] width 834 height 1453
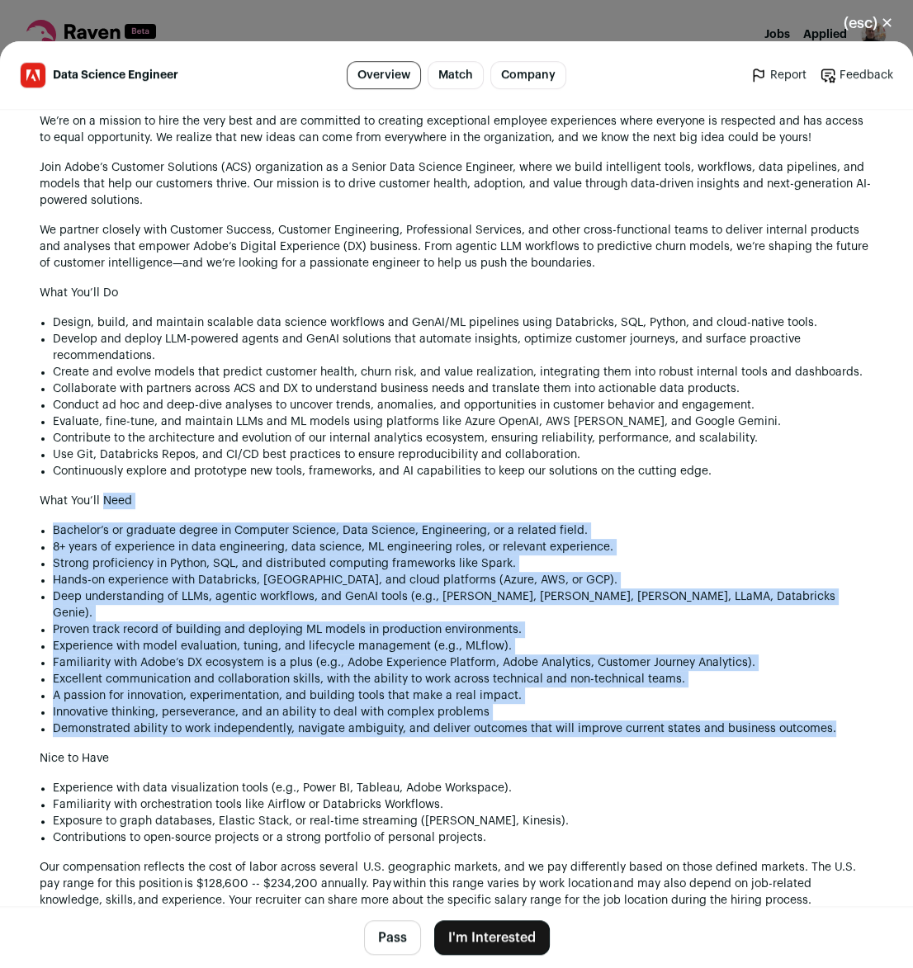
click at [675, 714] on div "Our Company Changing the world through digital experiences is what Adobe’s all …" at bounding box center [457, 747] width 834 height 1453
drag, startPoint x: 675, startPoint y: 714, endPoint x: 665, endPoint y: 495, distance: 219.9
click at [665, 495] on div "Our Company Changing the world through digital experiences is what Adobe’s all …" at bounding box center [457, 747] width 834 height 1453
drag, startPoint x: 665, startPoint y: 495, endPoint x: 659, endPoint y: 729, distance: 234.5
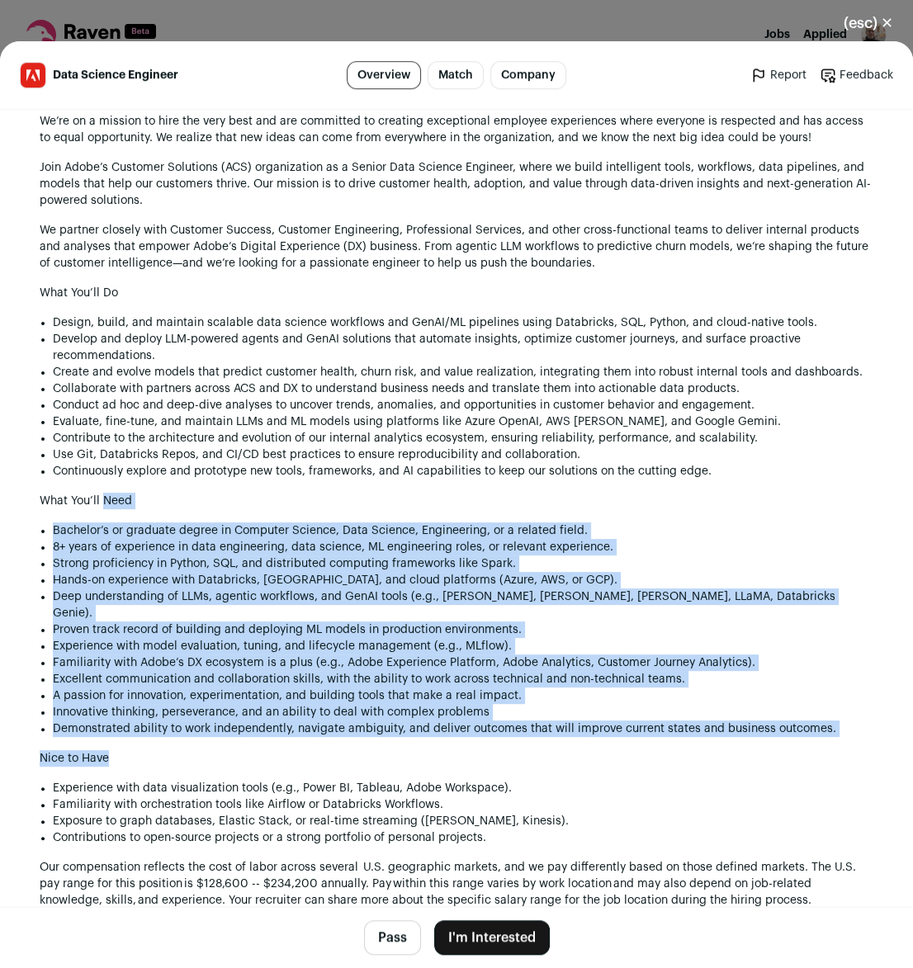
click at [659, 730] on div "Our Company Changing the world through digital experiences is what Adobe’s all …" at bounding box center [457, 747] width 834 height 1453
click at [659, 750] on h1 "Nice to Have" at bounding box center [457, 758] width 834 height 17
drag
click at [652, 488] on div "Our Company Changing the world through digital experiences is what Adobe’s all …" at bounding box center [457, 747] width 834 height 1453
click at [652, 493] on h1 "What You’ll Need" at bounding box center [457, 501] width 834 height 17
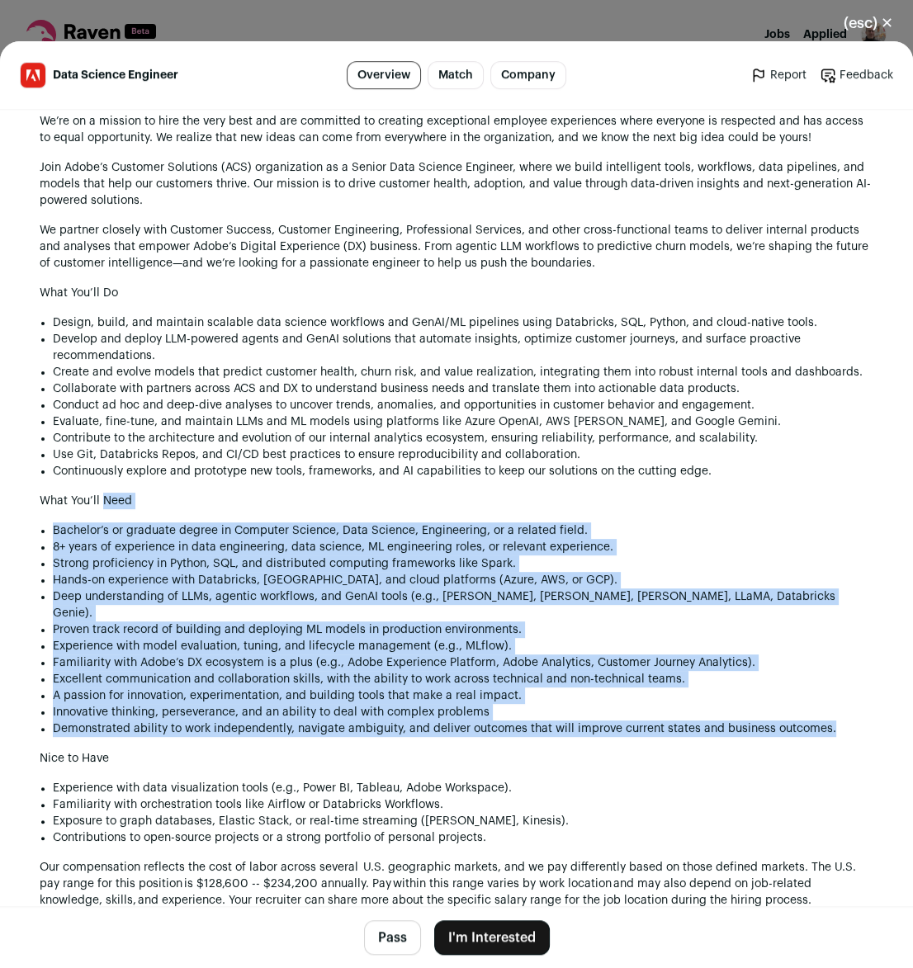
drag, startPoint x: 652, startPoint y: 488, endPoint x: 845, endPoint y: 704, distance: 290.0
click at [846, 704] on div "Our Company Changing the world through digital experiences is what Adobe’s all …" at bounding box center [457, 747] width 834 height 1453
click at [845, 721] on li "Demonstrated ability to work independently, navigate ambiguity, and deliver out…" at bounding box center [463, 729] width 821 height 17
drag, startPoint x: 845, startPoint y: 704, endPoint x: 546, endPoint y: 481, distance: 373.5
click at [546, 481] on div "Our Company Changing the world through digital experiences is what Adobe’s all …" at bounding box center [457, 747] width 834 height 1453
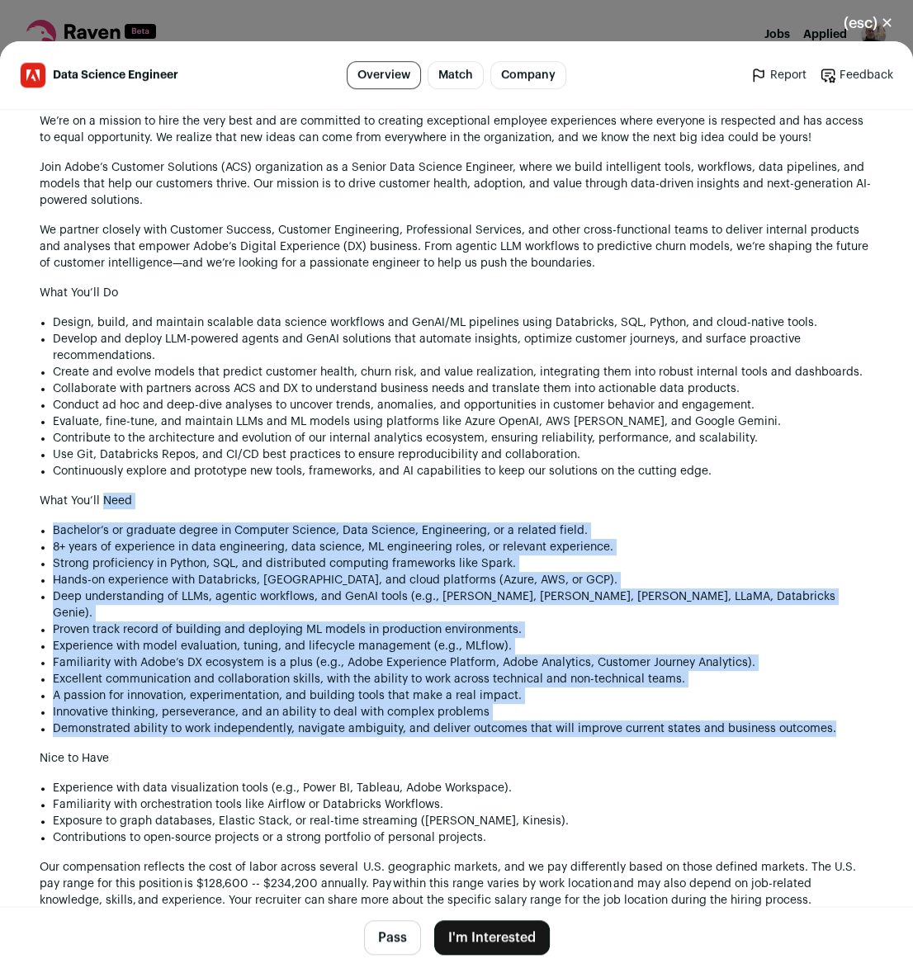
click at [546, 493] on h1 "What You’ll Need" at bounding box center [457, 501] width 834 height 17
drag, startPoint x: 486, startPoint y: 480, endPoint x: 617, endPoint y: 717, distance: 270.5
click at [617, 717] on div "Our Company Changing the world through digital experiences is what Adobe’s all …" at bounding box center [457, 747] width 834 height 1453
drag, startPoint x: 617, startPoint y: 717, endPoint x: 619, endPoint y: 485, distance: 231.2
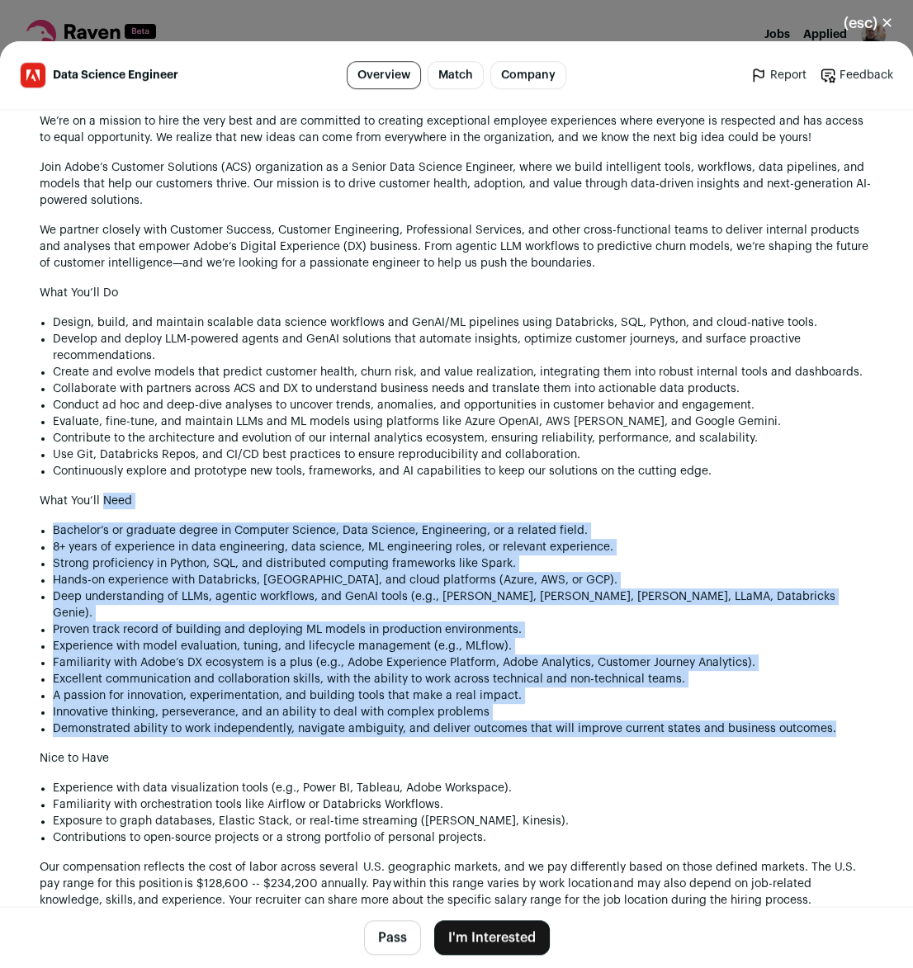
click at [619, 485] on div "Our Company Changing the world through digital experiences is what Adobe’s all …" at bounding box center [457, 747] width 834 height 1453
click at [619, 493] on h1 "What You’ll Need" at bounding box center [457, 501] width 834 height 17
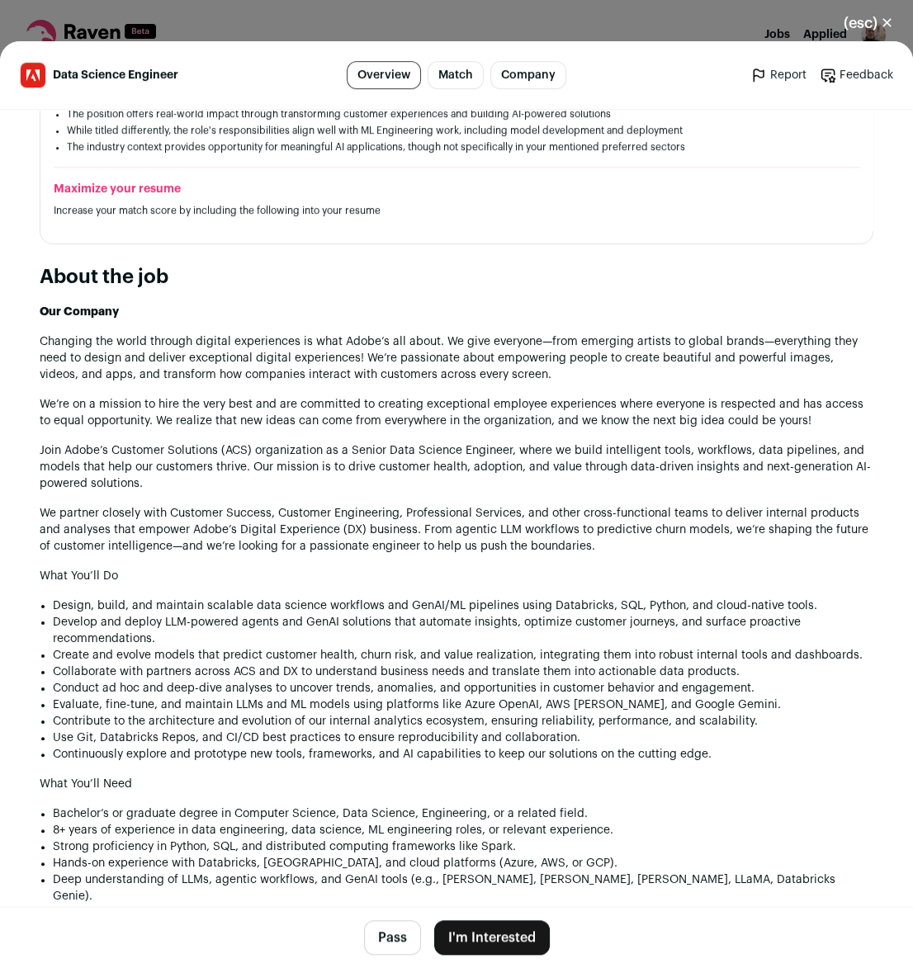
scroll to position [611, 0]
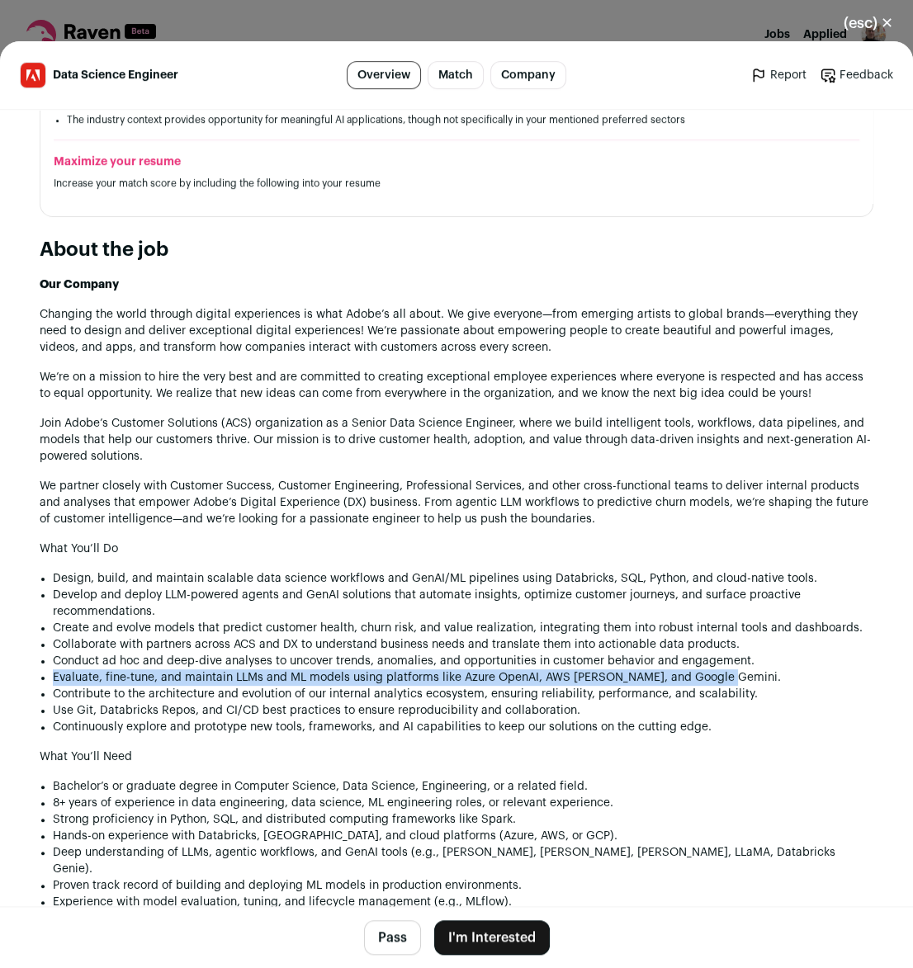
drag, startPoint x: 54, startPoint y: 659, endPoint x: 735, endPoint y: 662, distance: 681.1
click at [735, 670] on li "Evaluate, fine-tune, and maintain LLMs and ML models using platforms like Azure…" at bounding box center [463, 678] width 821 height 17
copy li "Evaluate, fine-tune, and maintain LLMs and ML models using platforms like Azure…"
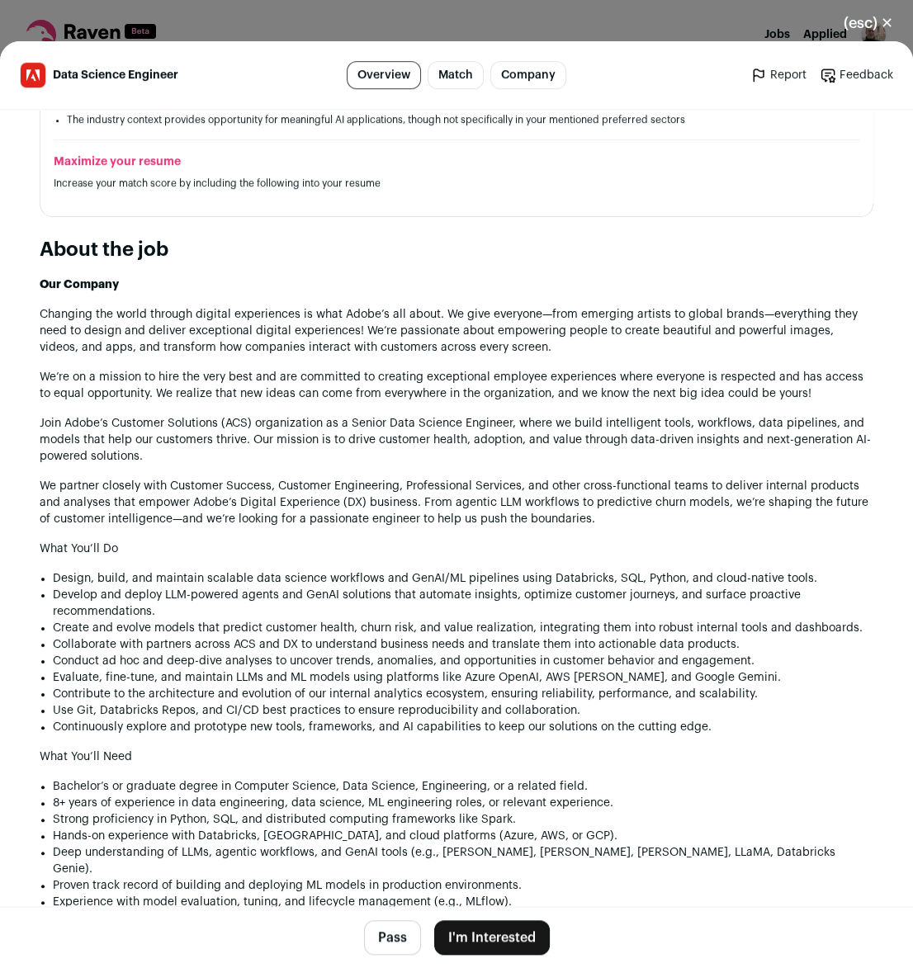
click at [770, 653] on li "Conduct ad hoc and deep-dive analyses to uncover trends, anomalies, and opportu…" at bounding box center [463, 661] width 821 height 17
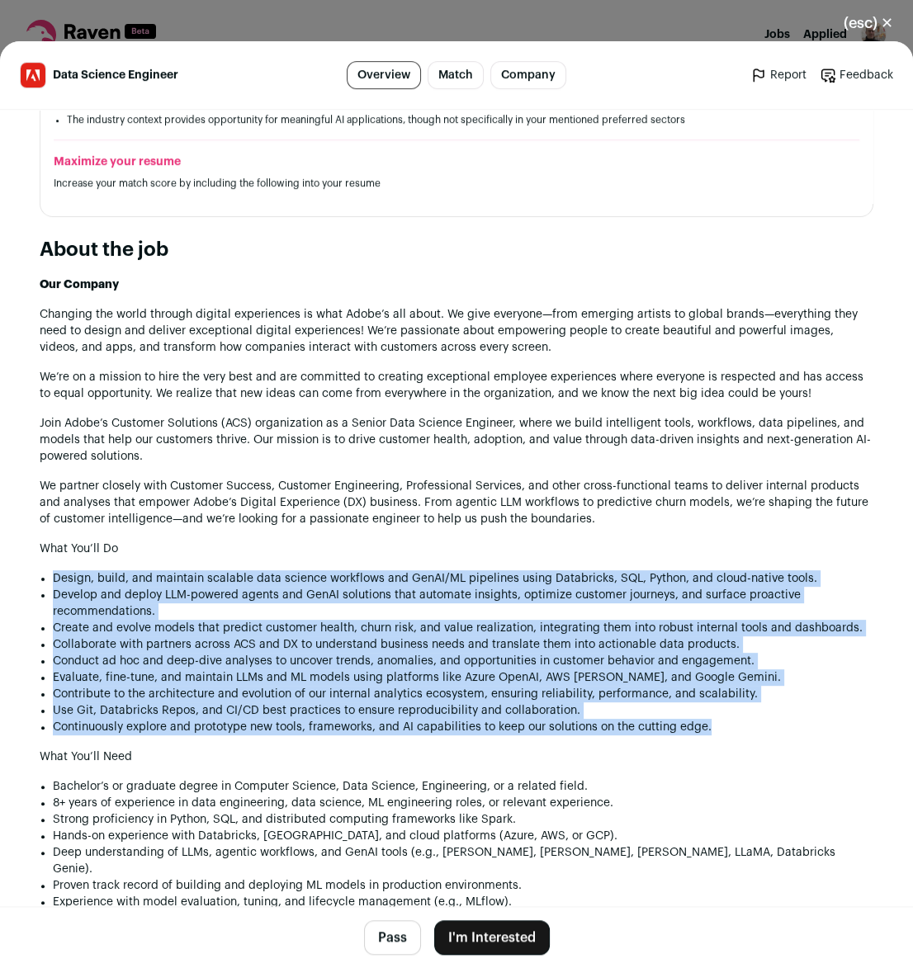
drag, startPoint x: 773, startPoint y: 544, endPoint x: 775, endPoint y: 715, distance: 170.9
click at [775, 719] on li "Continuously explore and prototype new tools, frameworks, and AI capabilities t…" at bounding box center [463, 727] width 821 height 17
drag, startPoint x: 775, startPoint y: 715, endPoint x: 701, endPoint y: 524, distance: 204.7
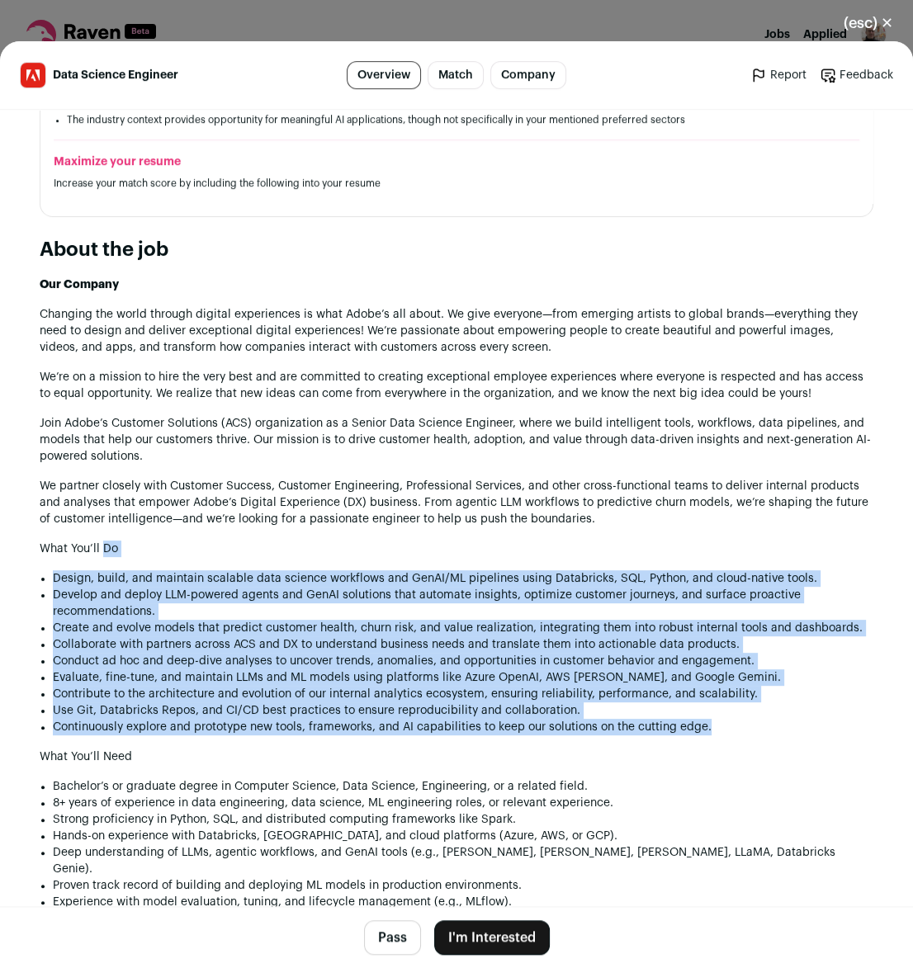
click at [701, 541] on h1 "What You’ll Do" at bounding box center [457, 549] width 834 height 17
drag, startPoint x: 701, startPoint y: 524, endPoint x: 777, endPoint y: 706, distance: 196.9
click at [777, 719] on li "Continuously explore and prototype new tools, frameworks, and AI capabilities t…" at bounding box center [463, 727] width 821 height 17
drag, startPoint x: 777, startPoint y: 706, endPoint x: 759, endPoint y: 504, distance: 203.1
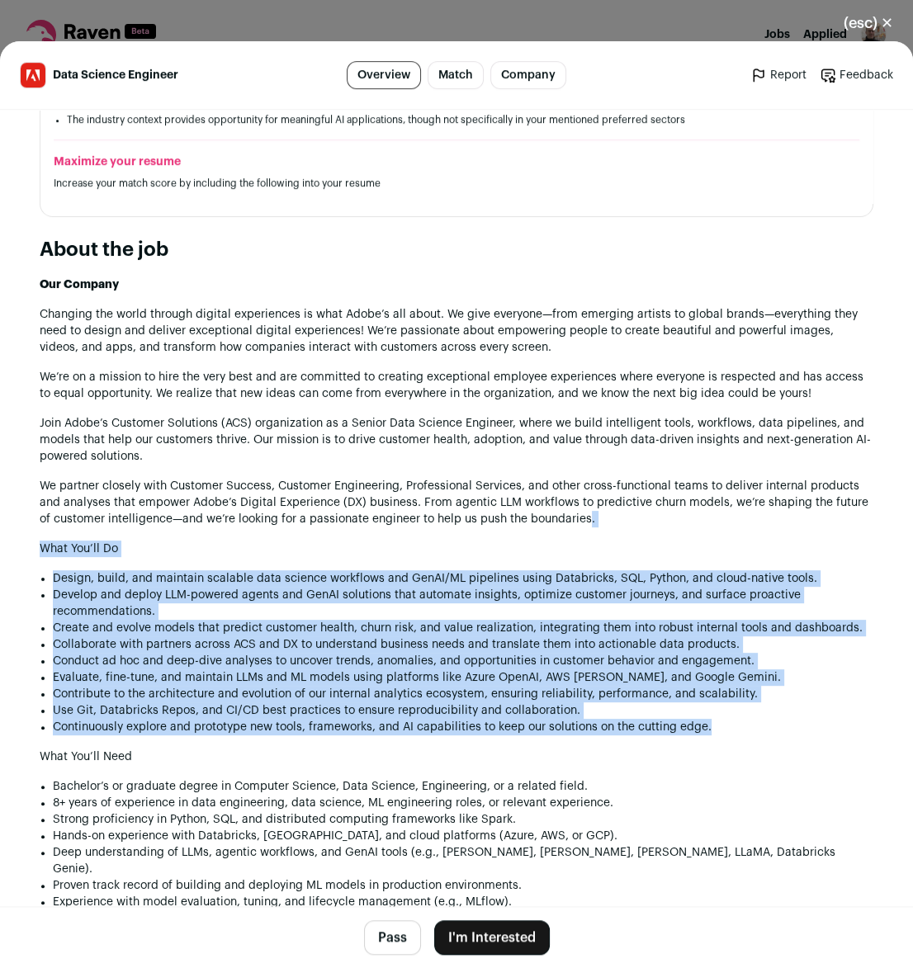
click at [759, 504] on p "We partner closely with Customer Success, Customer Engineering, Professional Se…" at bounding box center [457, 503] width 834 height 50
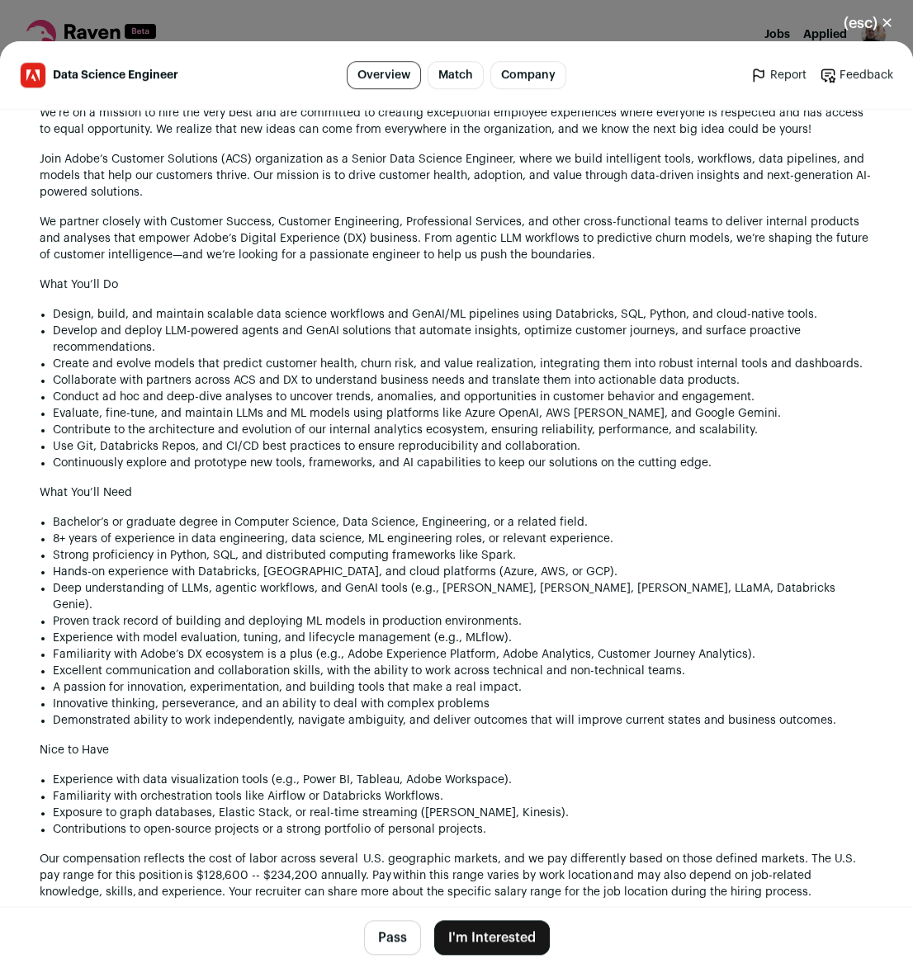
scroll to position [964, 0]
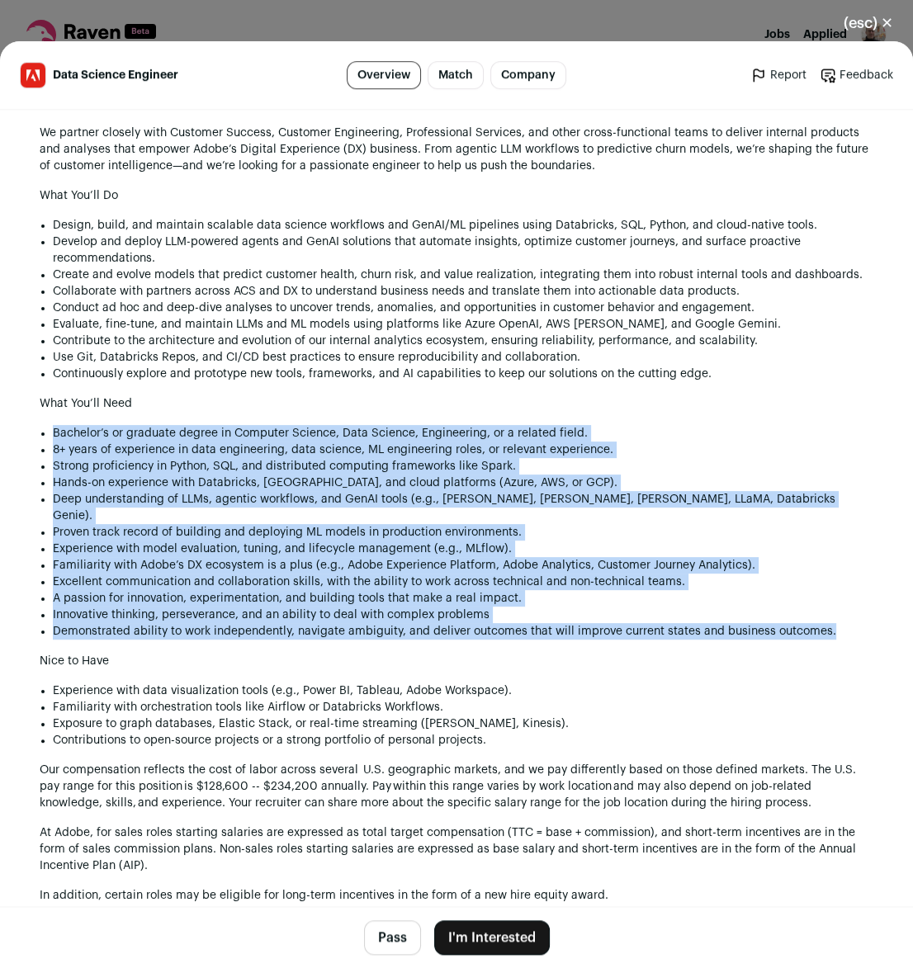
drag, startPoint x: 681, startPoint y: 381, endPoint x: 703, endPoint y: 618, distance: 237.2
click at [703, 618] on div "Our Company Changing the world through digital experiences is what Adobe’s all …" at bounding box center [457, 649] width 834 height 1453
drag, startPoint x: 703, startPoint y: 618, endPoint x: 665, endPoint y: 384, distance: 236.7
click at [665, 384] on div "Our Company Changing the world through digital experiences is what Adobe’s all …" at bounding box center [457, 649] width 834 height 1453
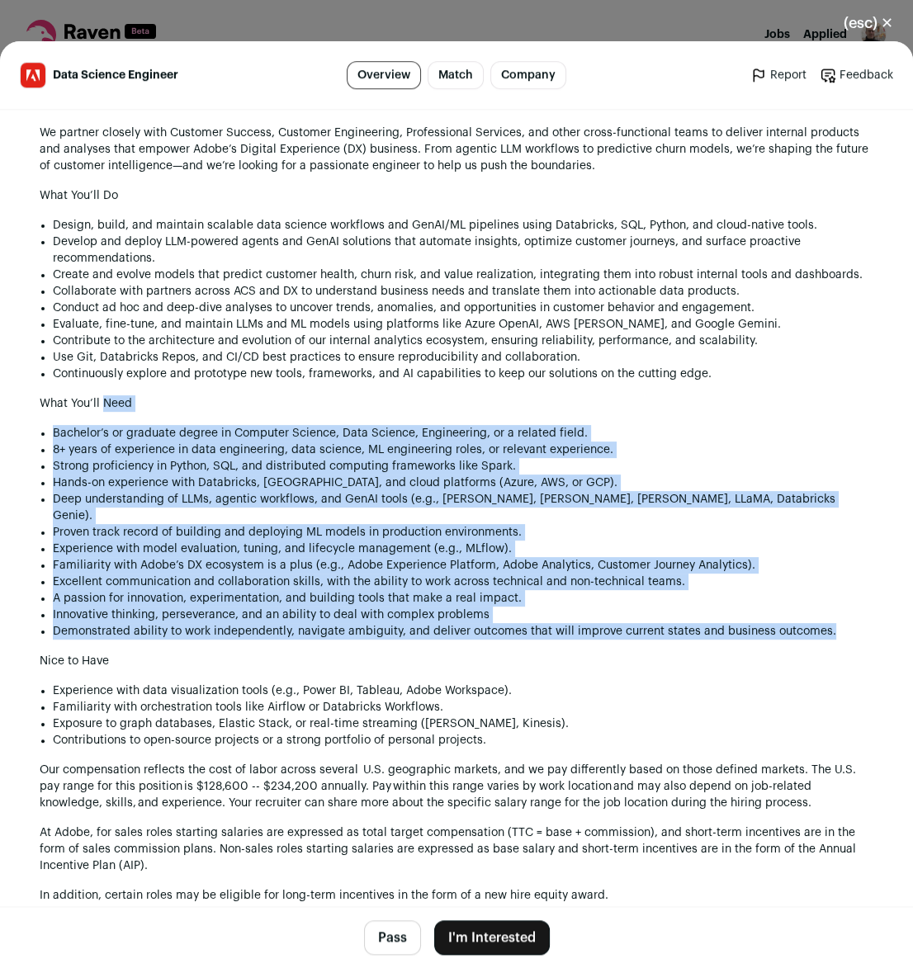
click at [665, 395] on h1 "What You’ll Need" at bounding box center [457, 403] width 834 height 17
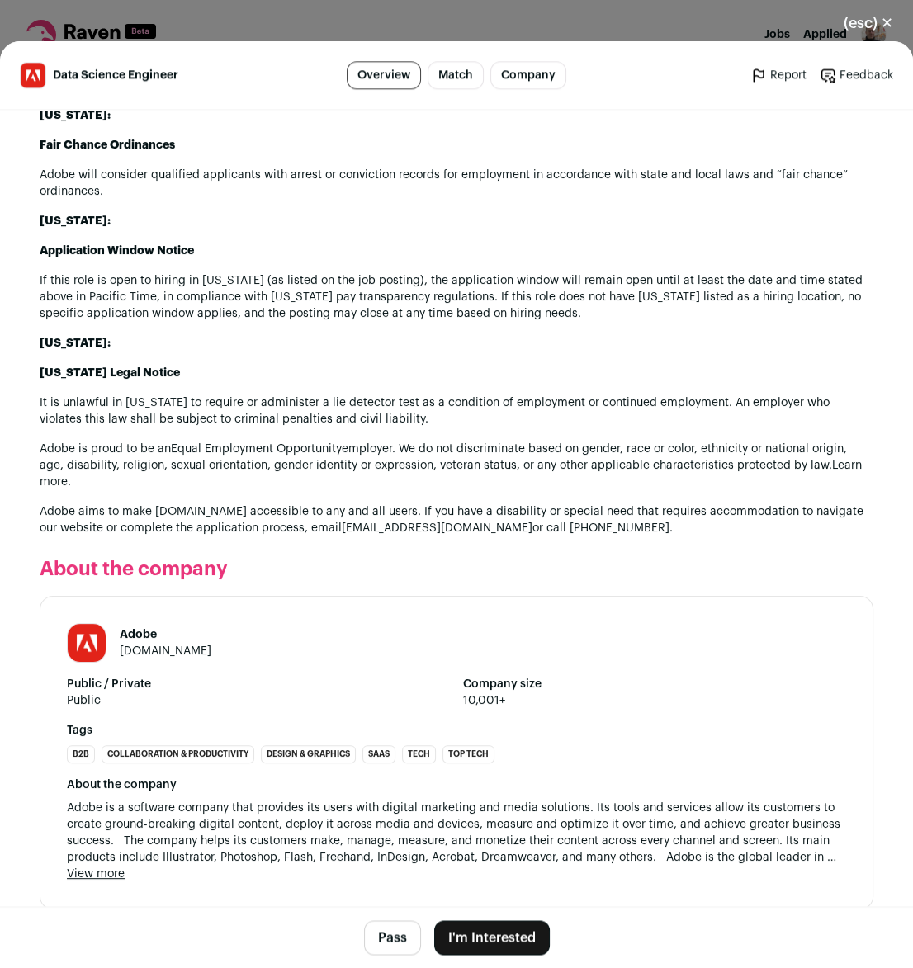
scroll to position [1734, 0]
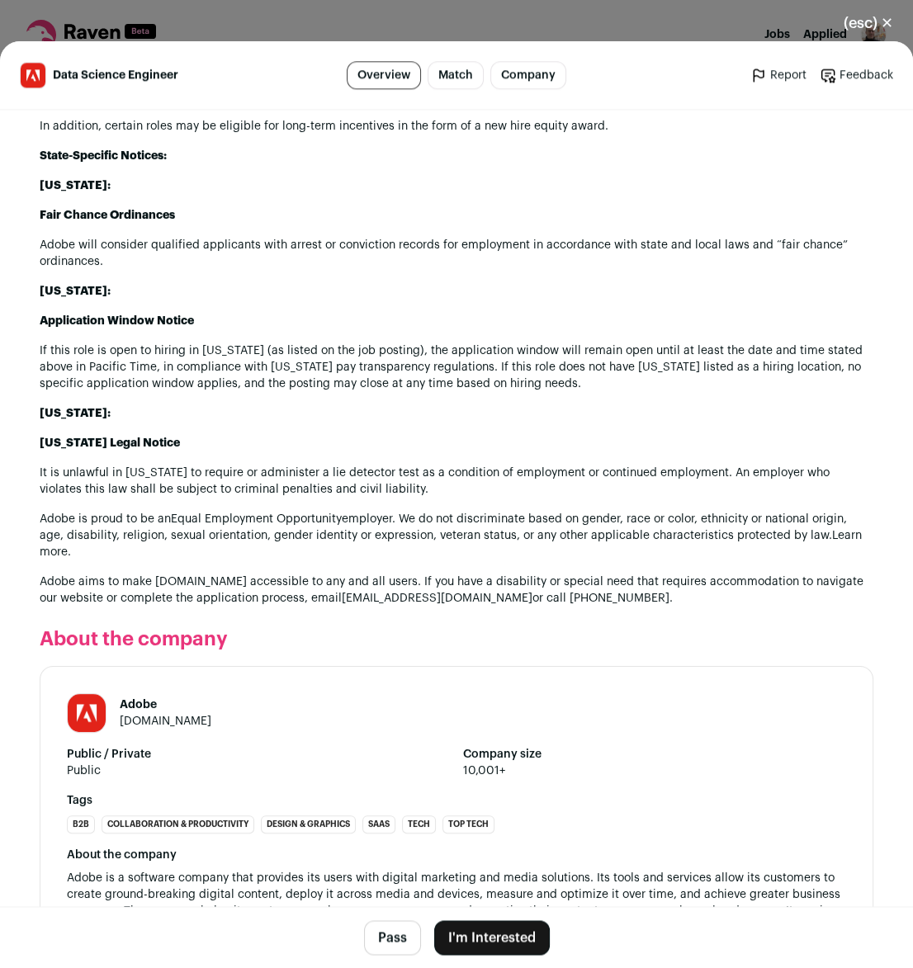
click at [376, 932] on button "Pass" at bounding box center [392, 938] width 57 height 35
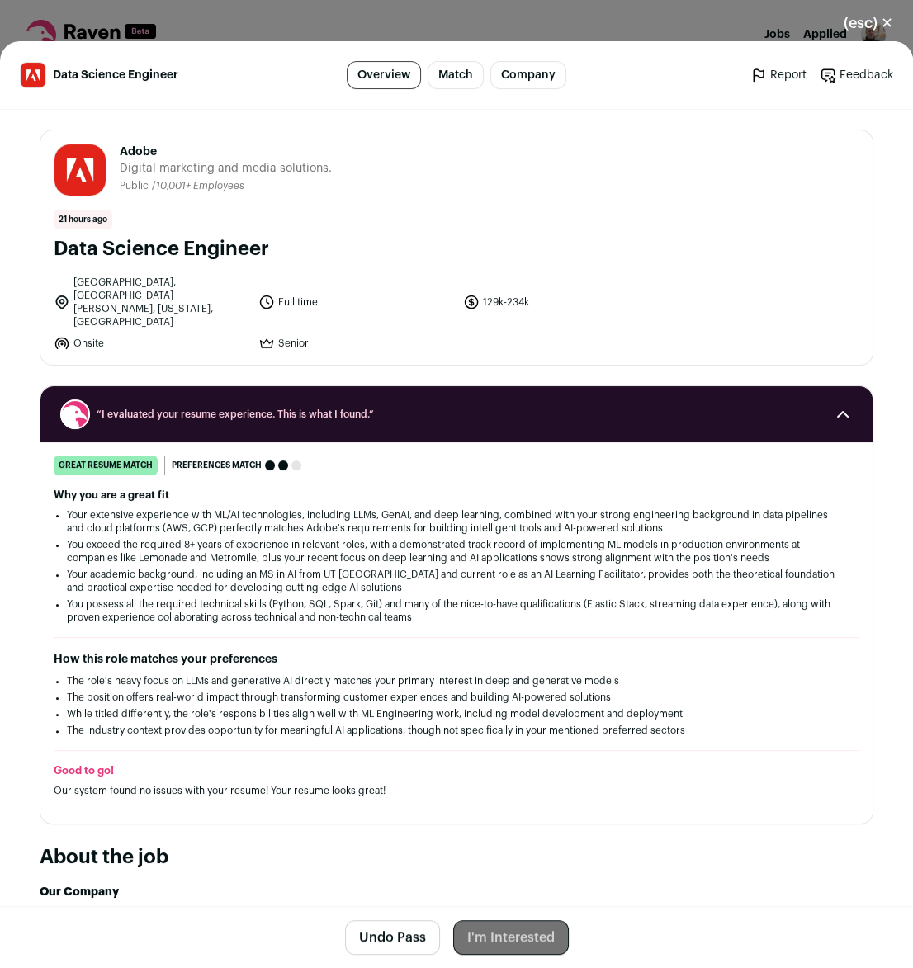
click at [854, 19] on button "(esc) ✕" at bounding box center [868, 23] width 89 height 36
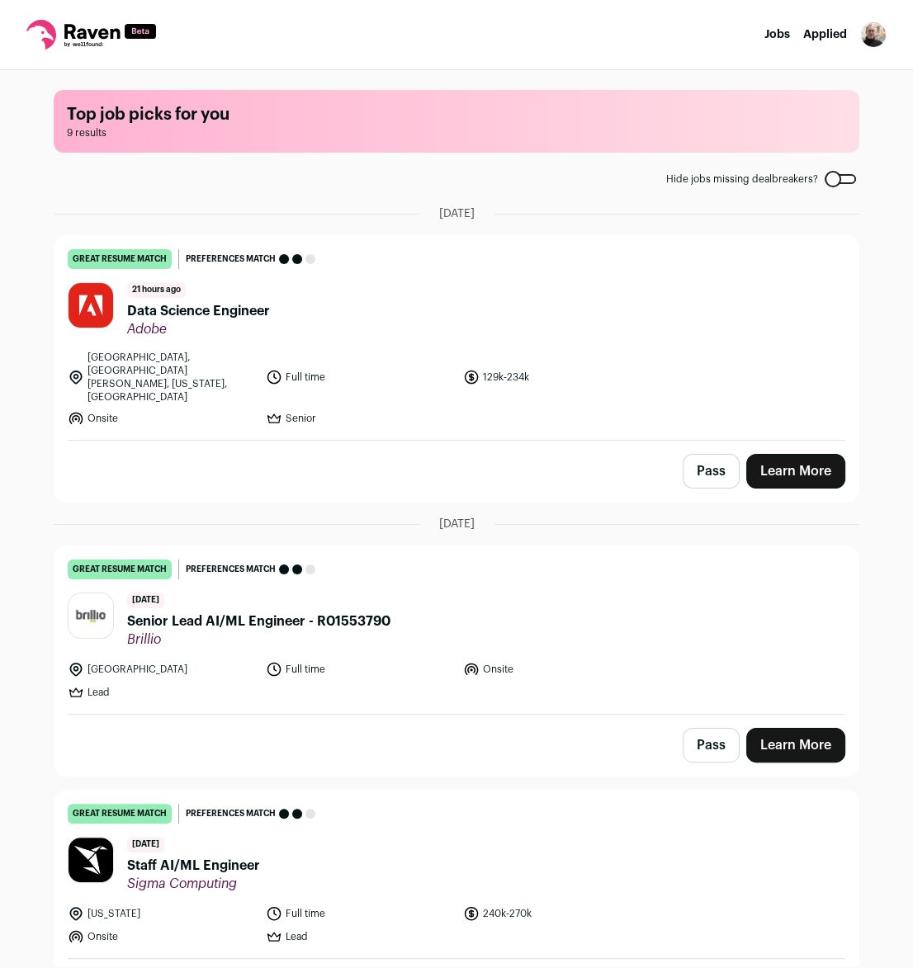
click at [23, 407] on div "Top job picks for you 9 results Hide jobs missing dealbreakers? [DATE] great re…" at bounding box center [456, 518] width 913 height 896
